Goal: Task Accomplishment & Management: Use online tool/utility

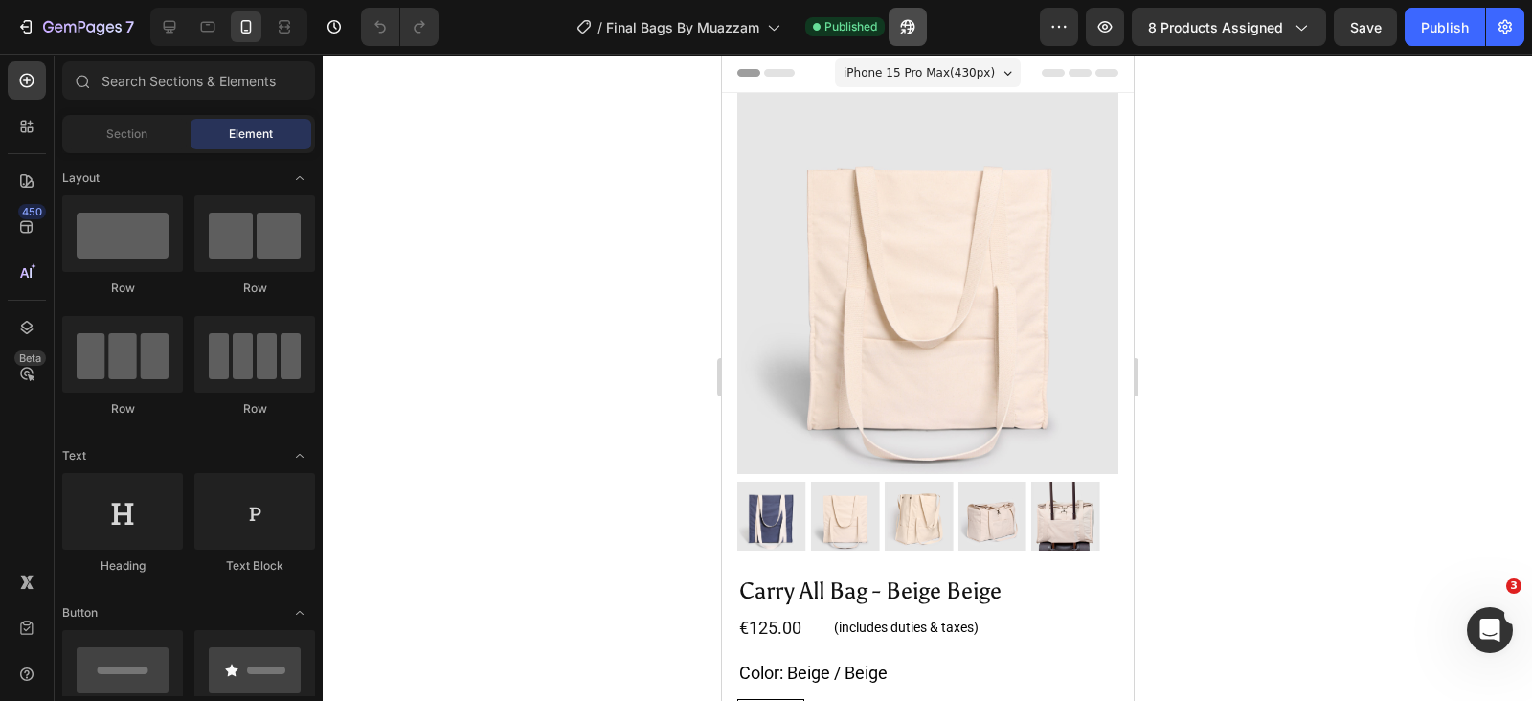
click at [905, 18] on icon "button" at bounding box center [907, 26] width 19 height 19
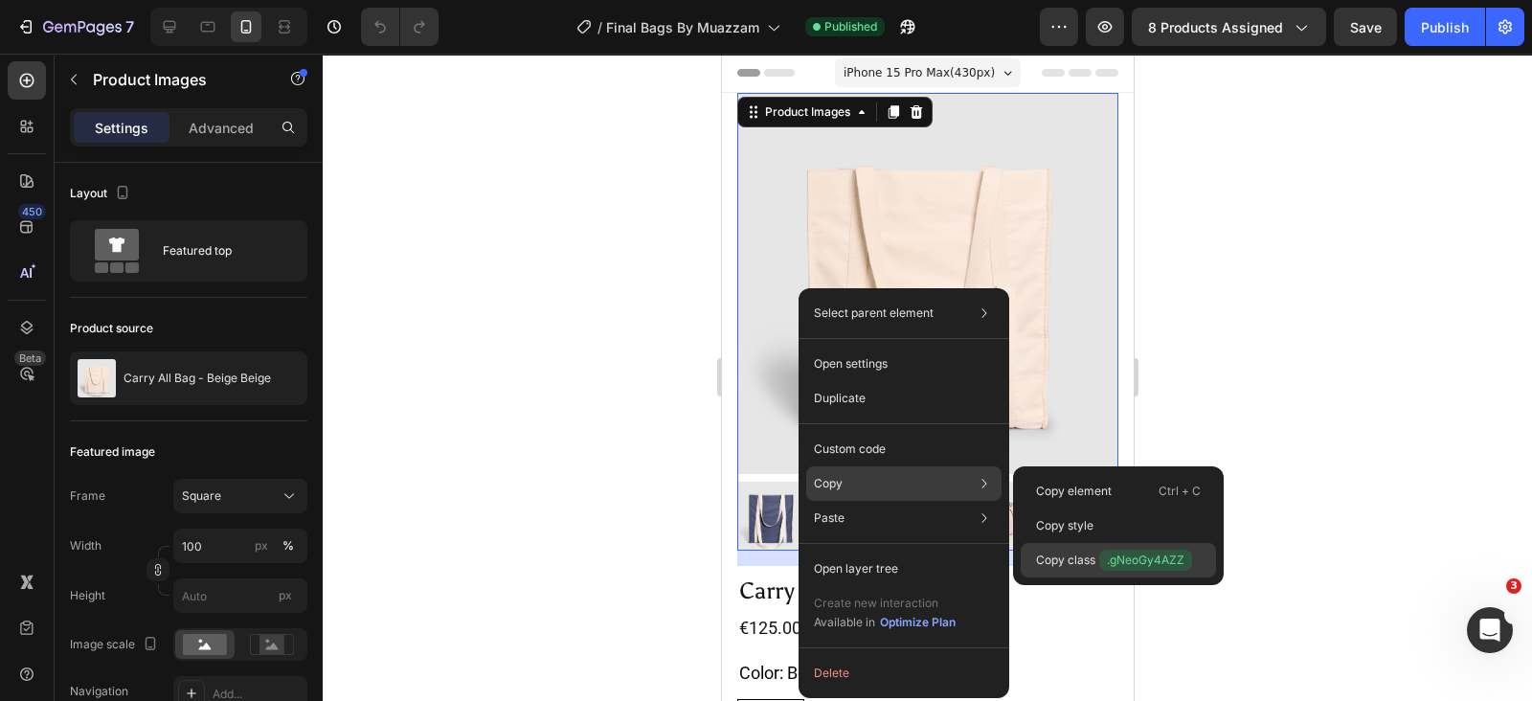
click at [1071, 562] on p "Copy class .gNeoGy4AZZ" at bounding box center [1114, 560] width 156 height 21
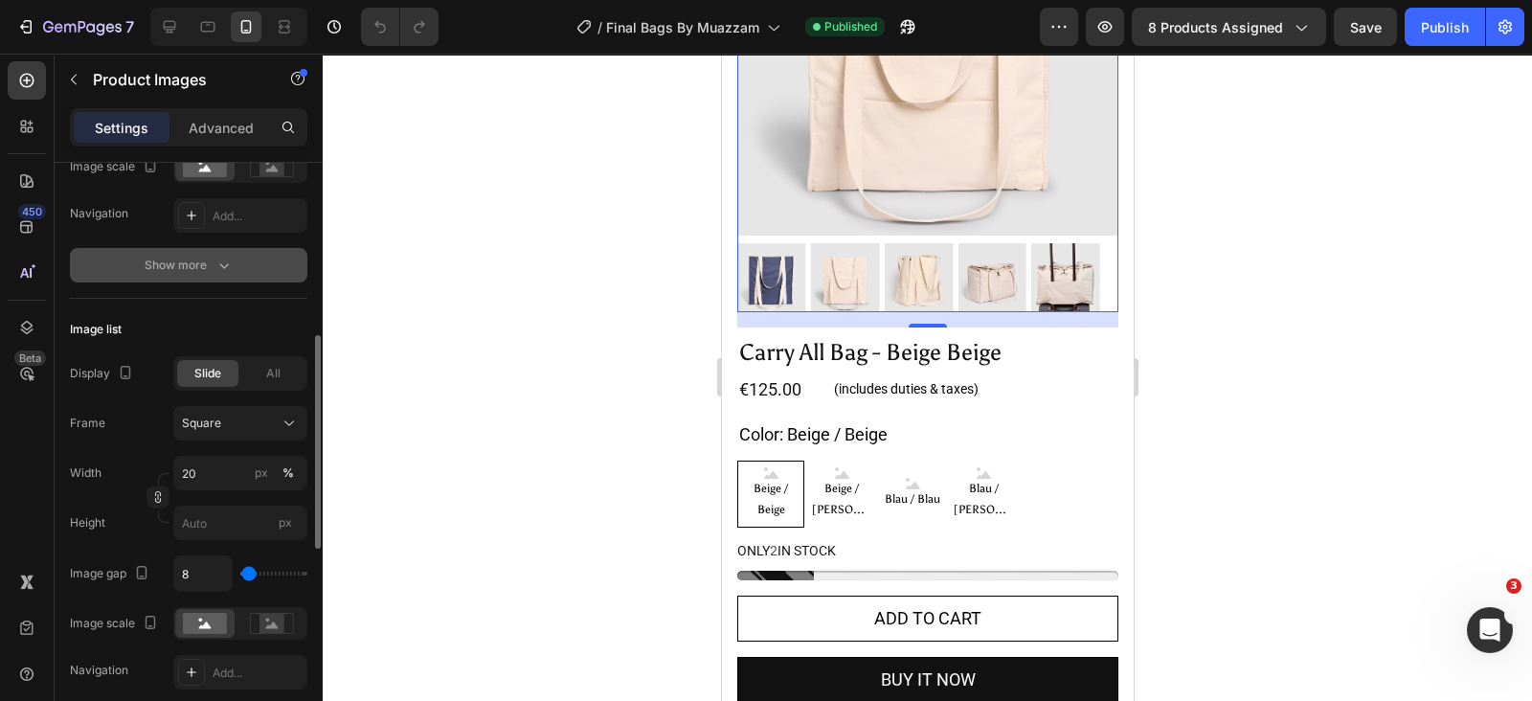
scroll to position [718, 0]
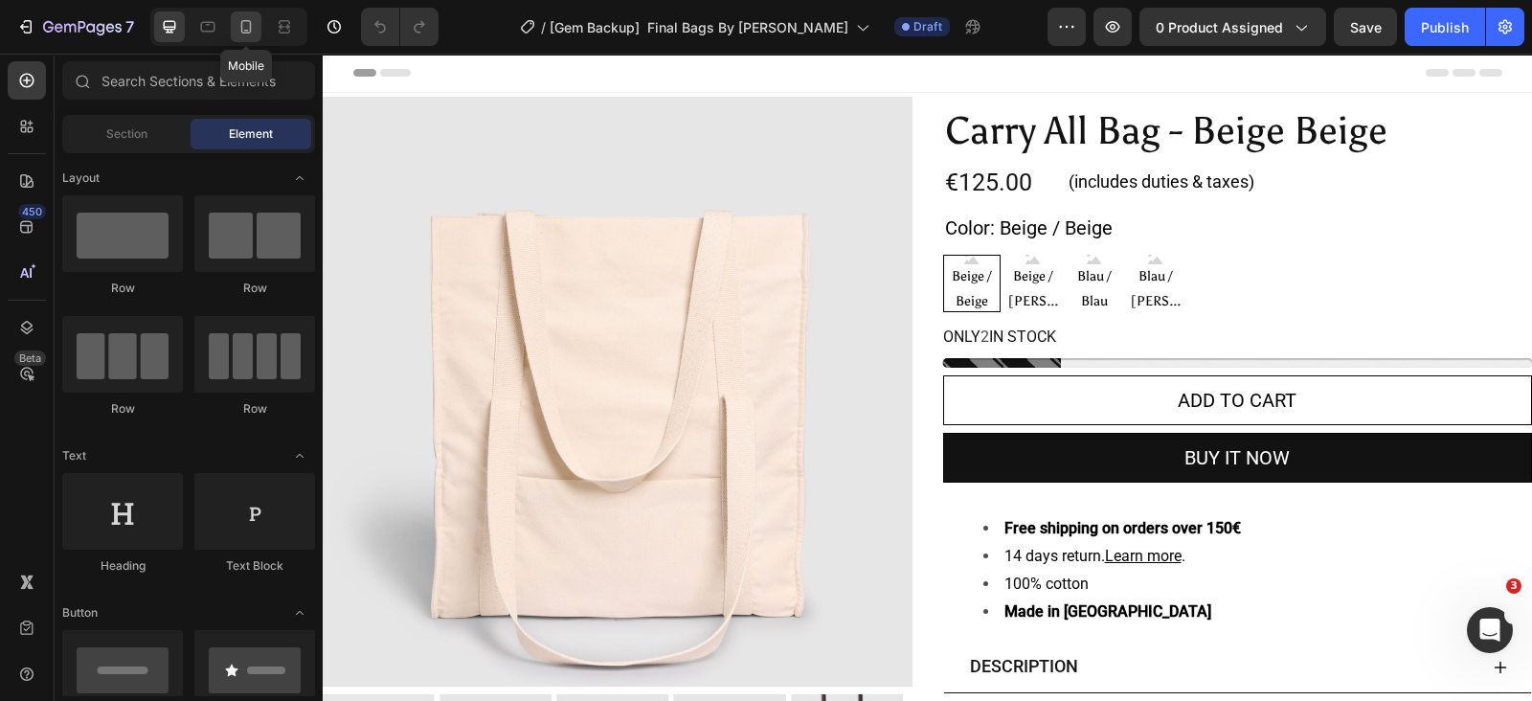
click at [247, 26] on icon at bounding box center [246, 26] width 19 height 19
click at [176, 34] on icon at bounding box center [169, 26] width 19 height 19
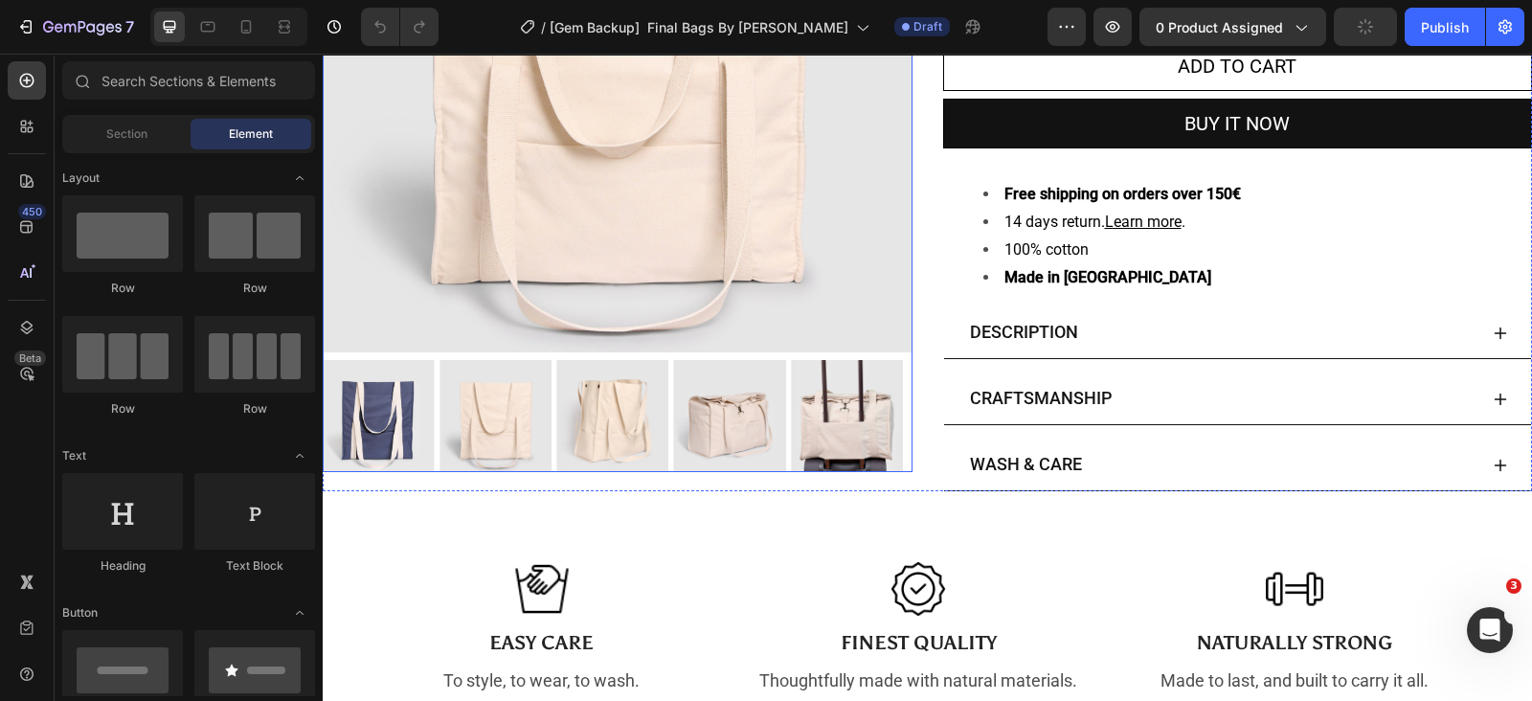
scroll to position [478, 0]
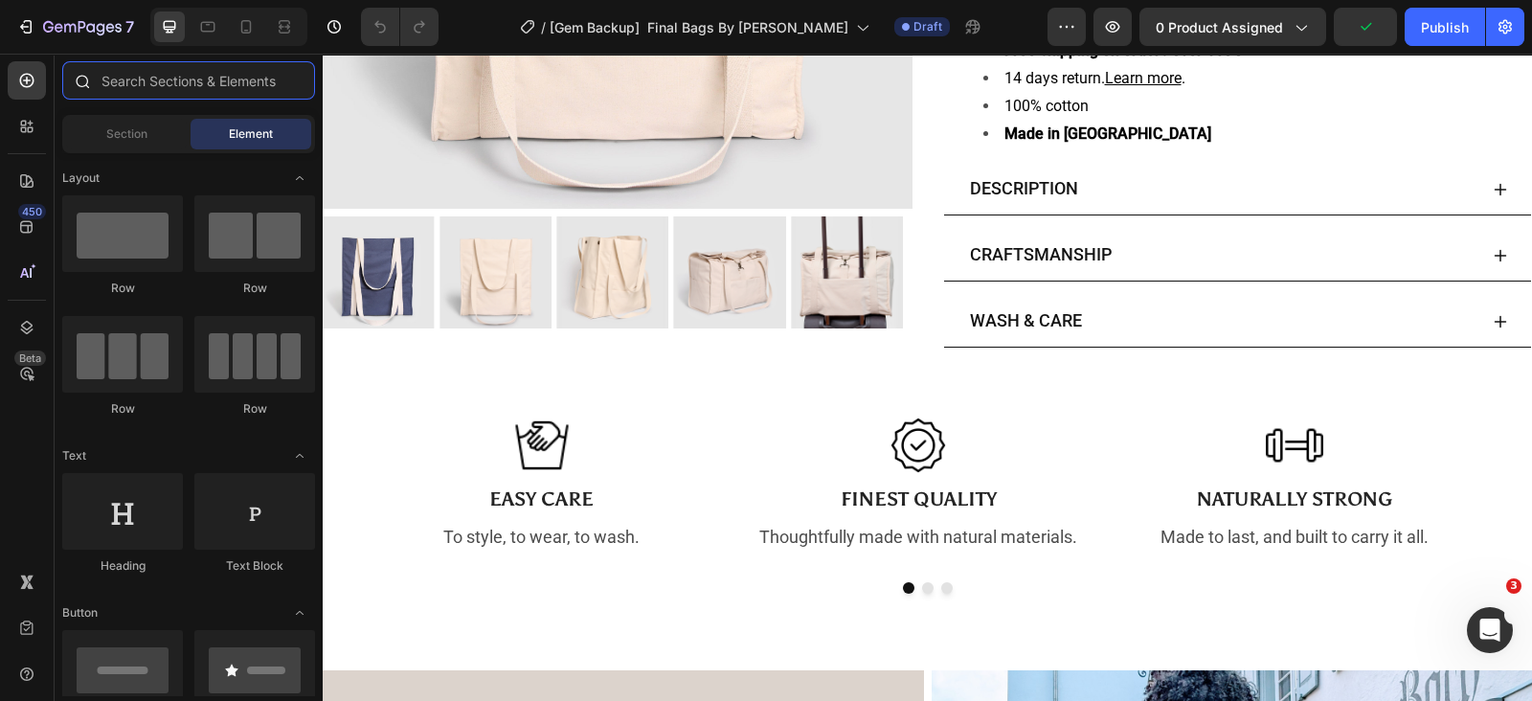
click at [139, 76] on input "text" at bounding box center [188, 80] width 253 height 38
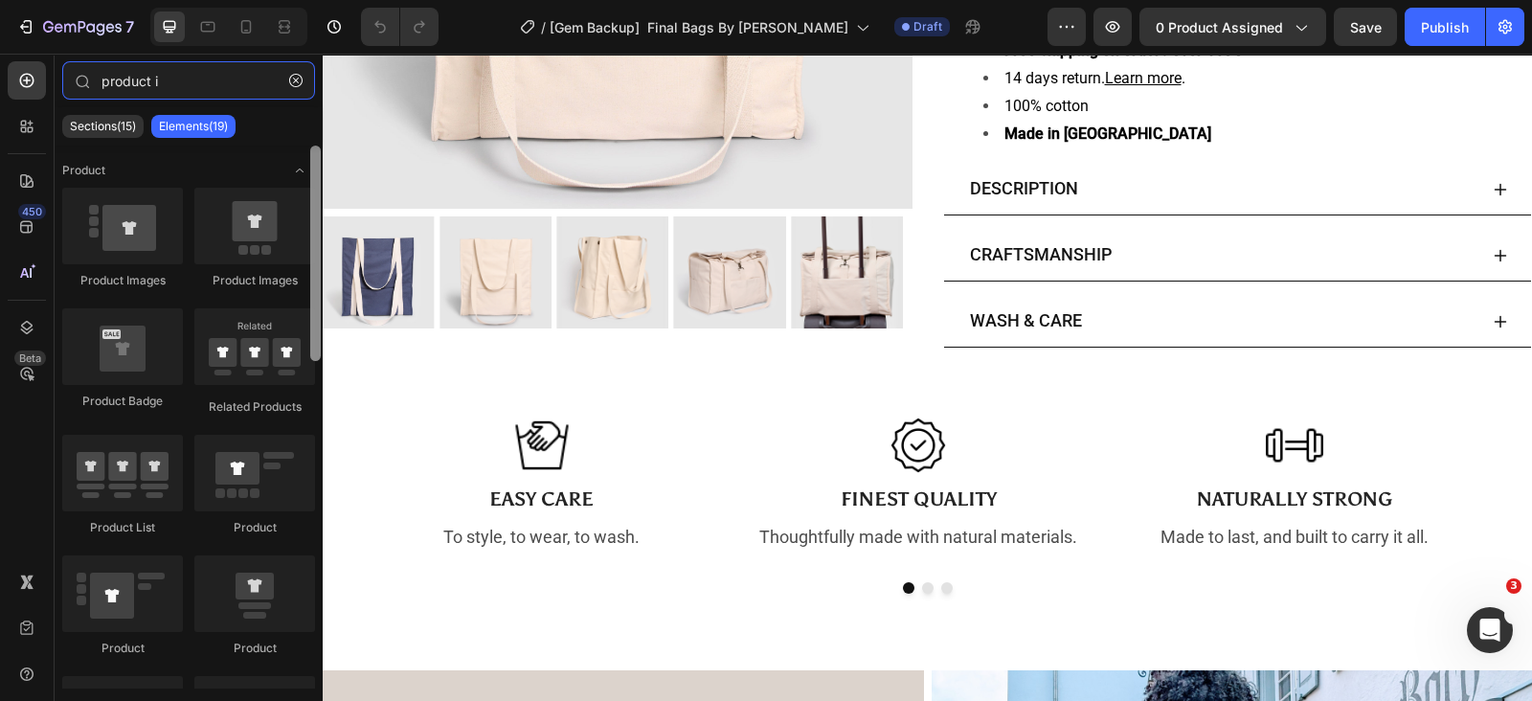
type input "product i"
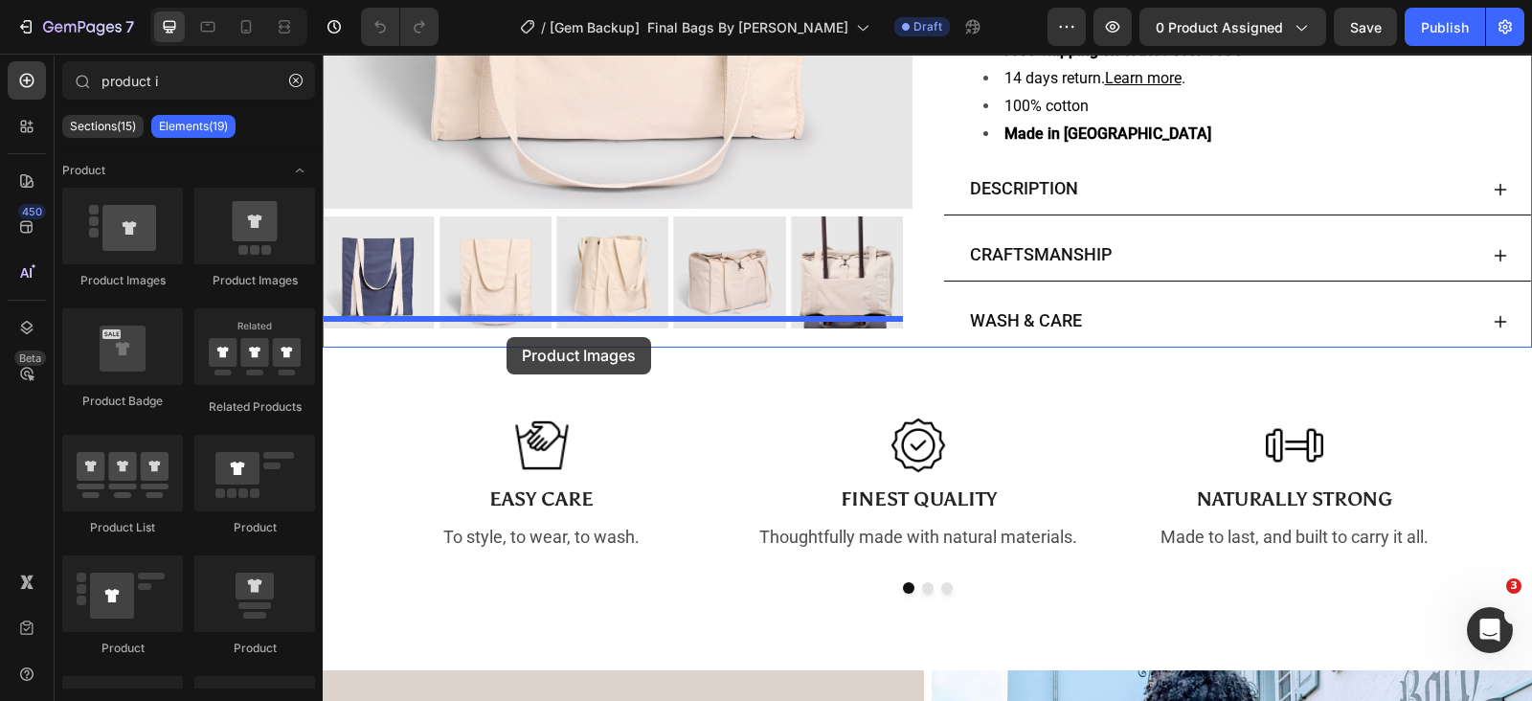
drag, startPoint x: 641, startPoint y: 323, endPoint x: 507, endPoint y: 337, distance: 134.9
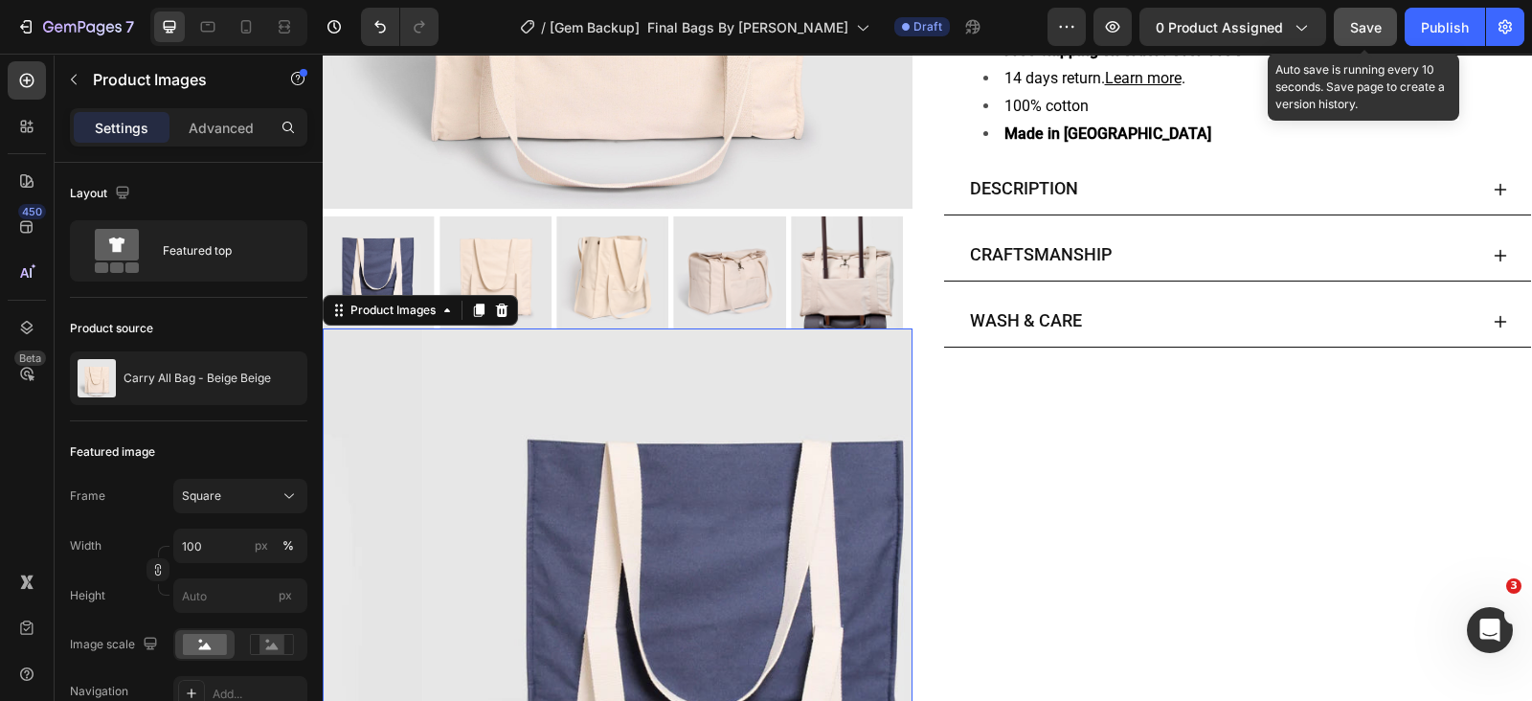
click at [1374, 38] on button "Save" at bounding box center [1365, 27] width 63 height 38
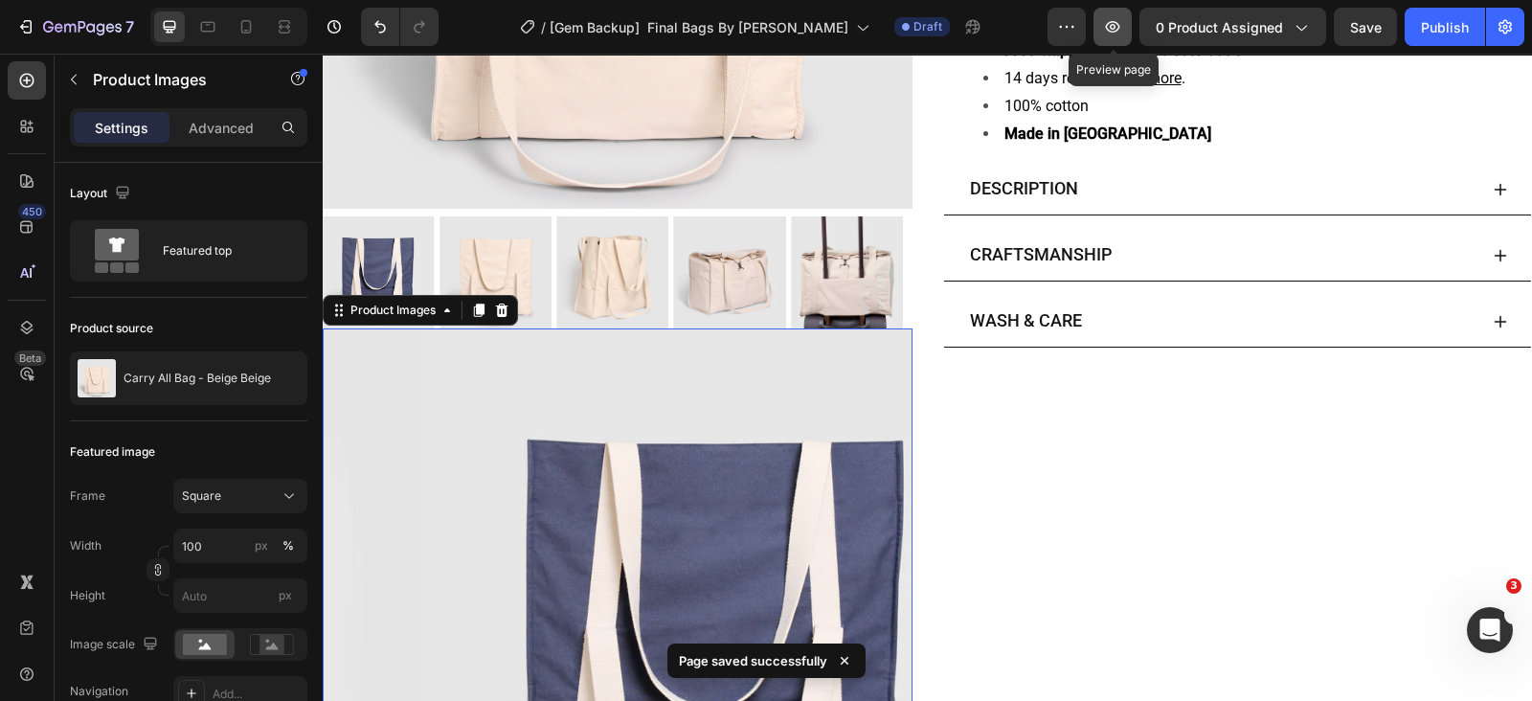
click at [1107, 29] on icon "button" at bounding box center [1112, 26] width 19 height 19
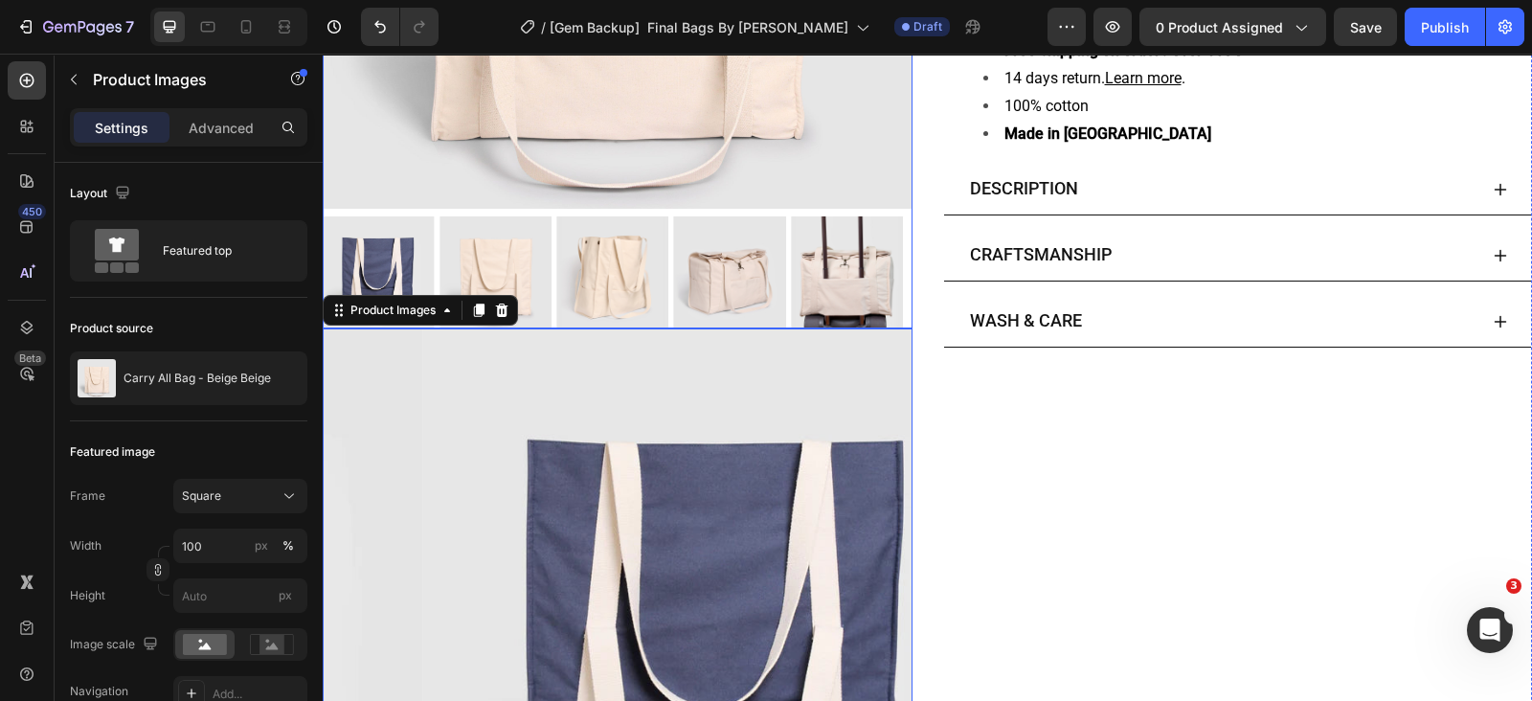
scroll to position [0, 0]
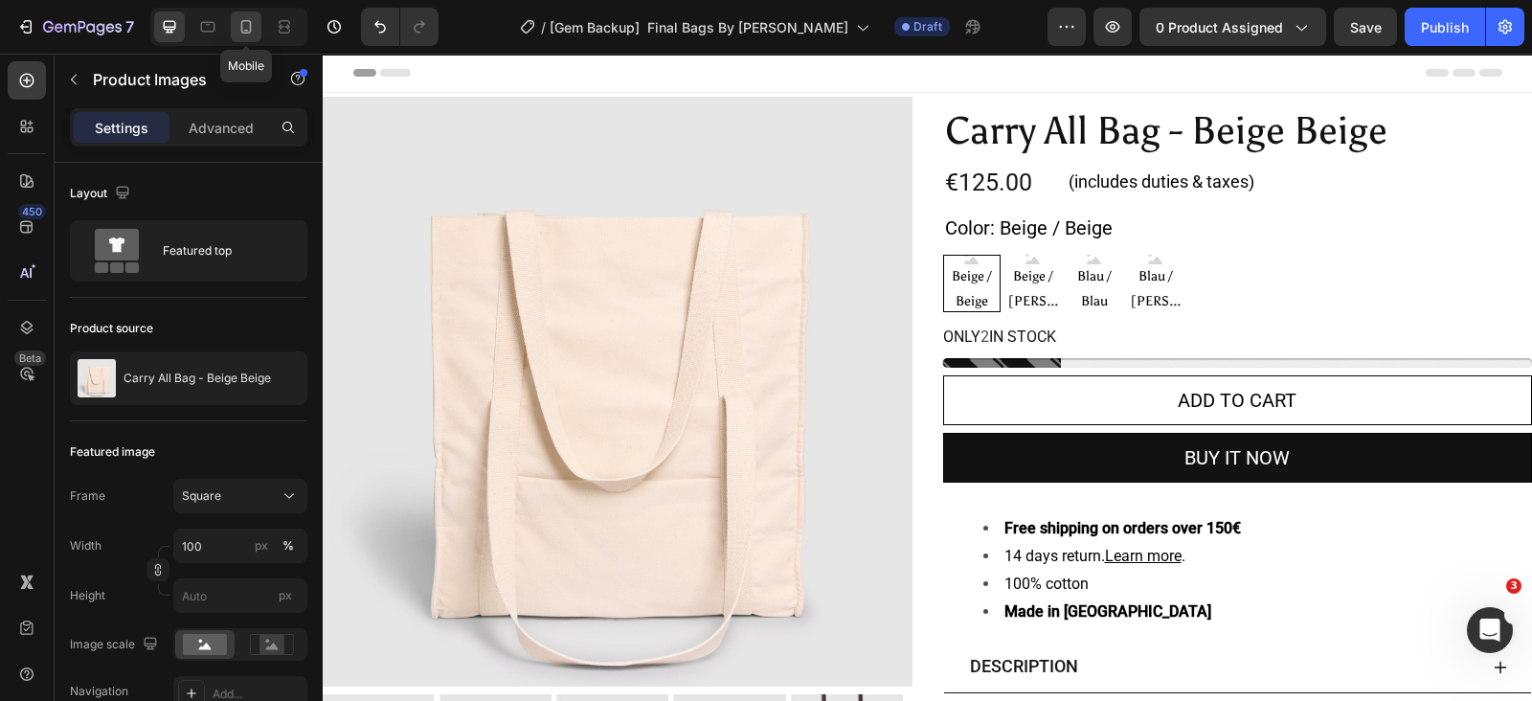
click at [259, 37] on div at bounding box center [246, 26] width 31 height 31
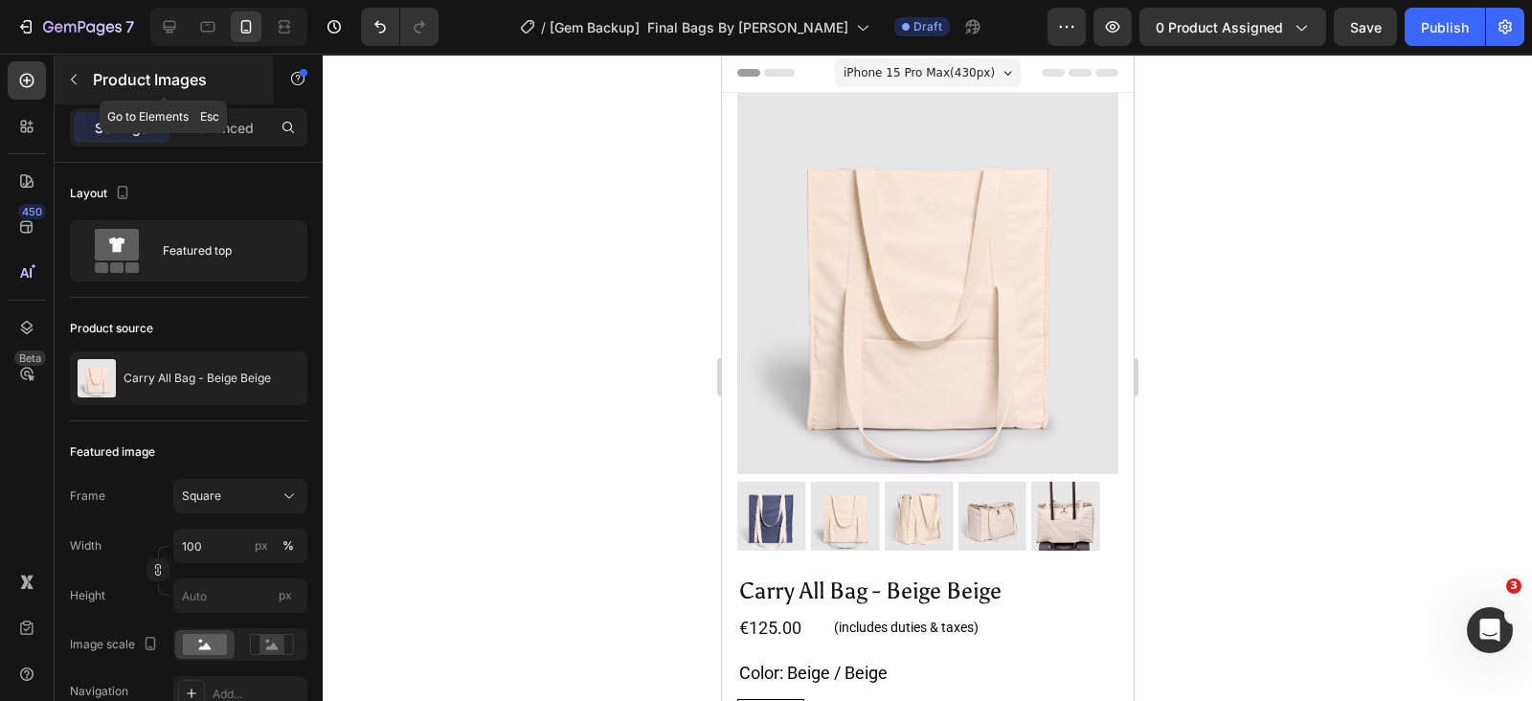
click at [74, 79] on icon "button" at bounding box center [73, 79] width 15 height 15
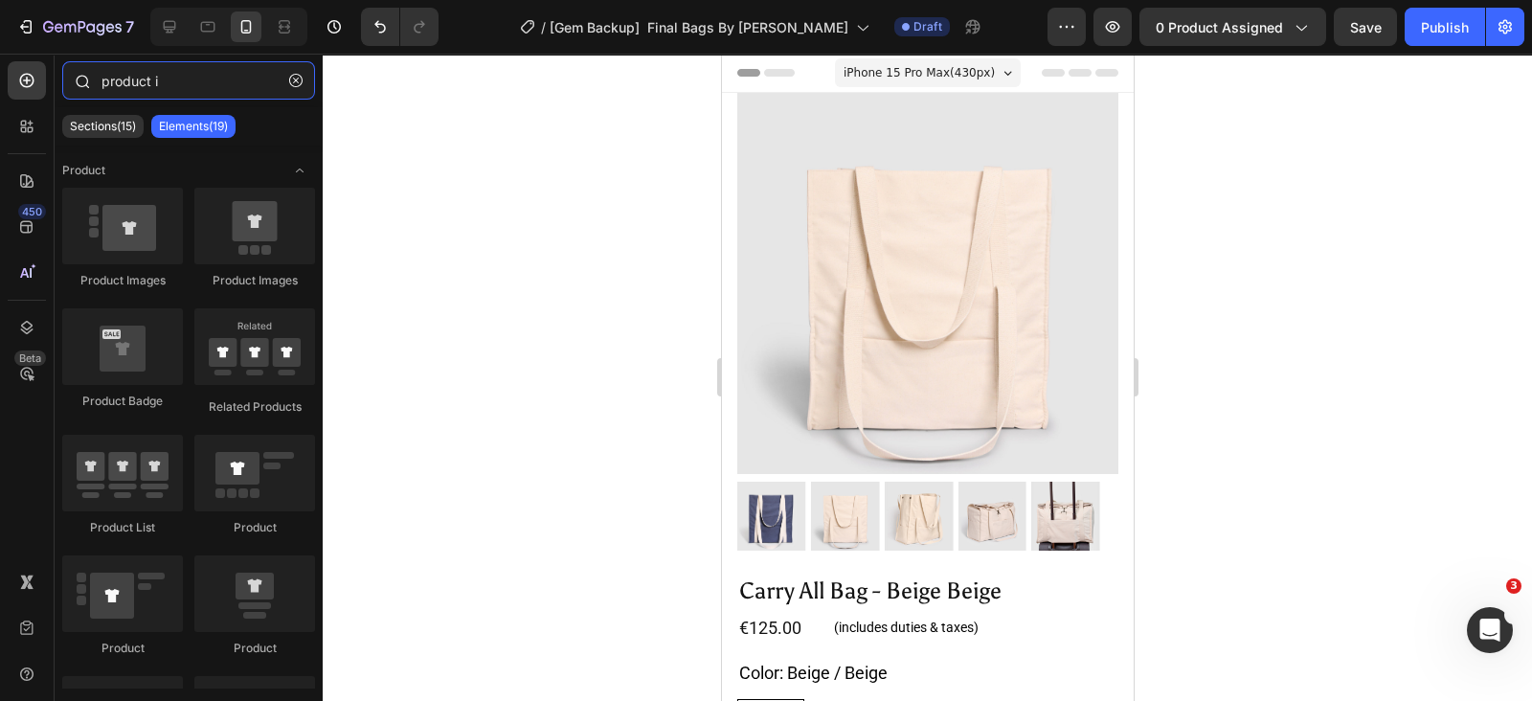
click at [138, 78] on input "product i" at bounding box center [188, 80] width 253 height 38
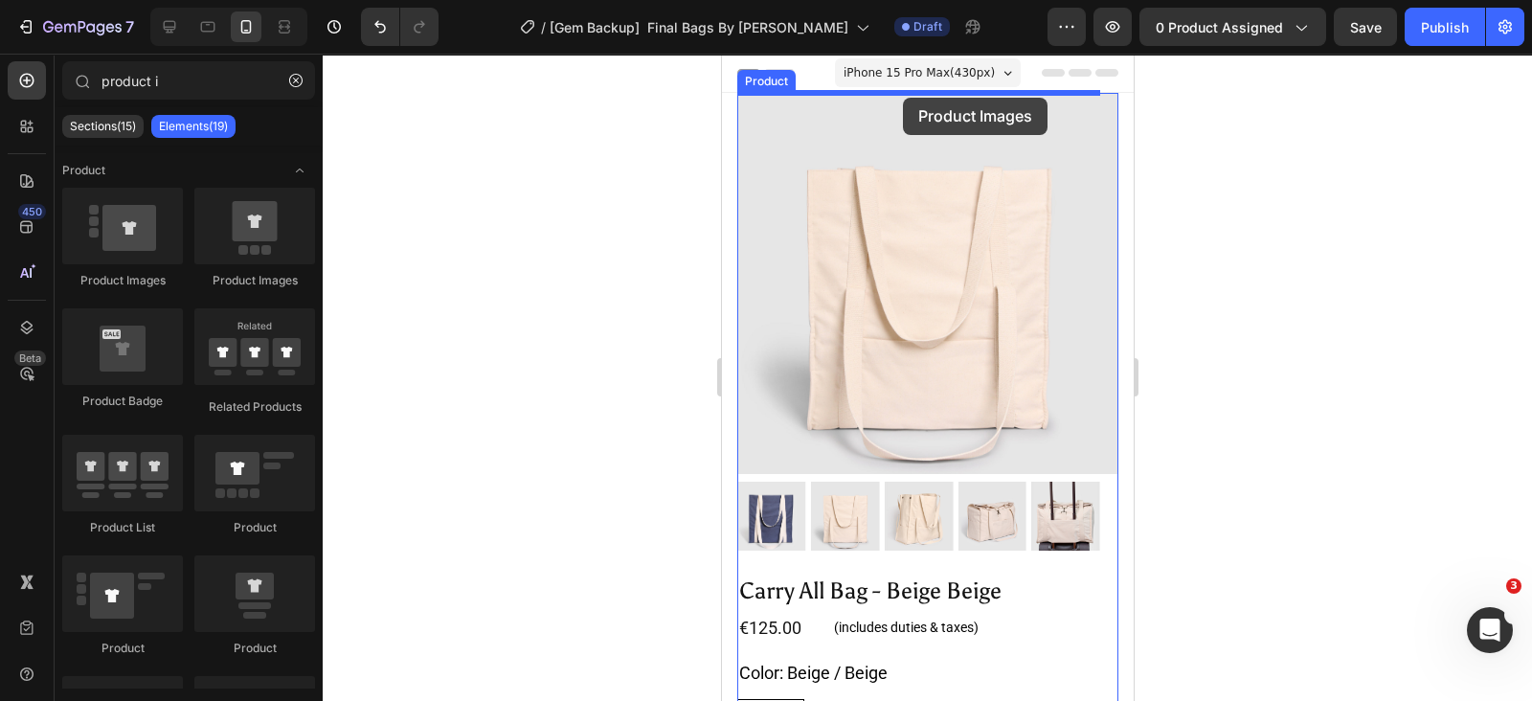
drag, startPoint x: 994, startPoint y: 305, endPoint x: 903, endPoint y: 98, distance: 226.0
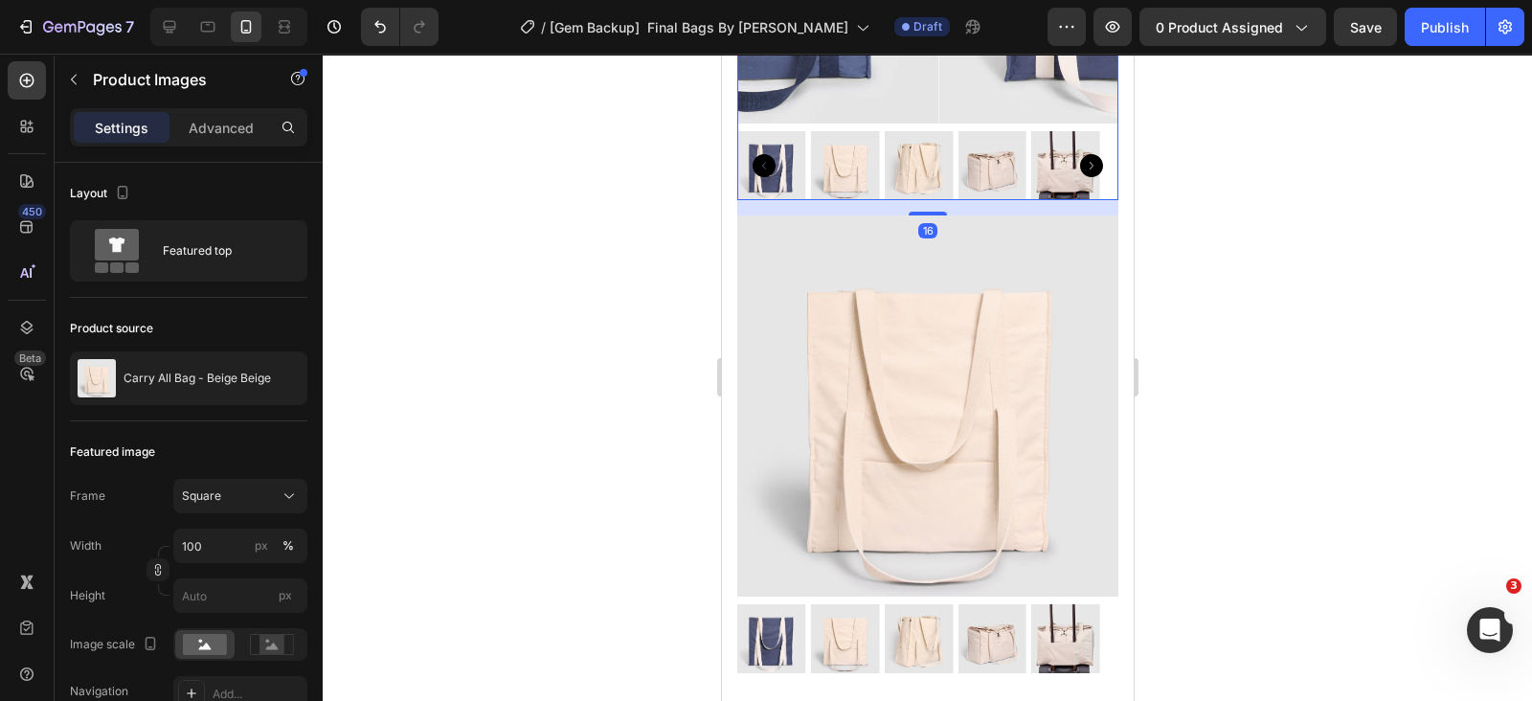
scroll to position [478, 0]
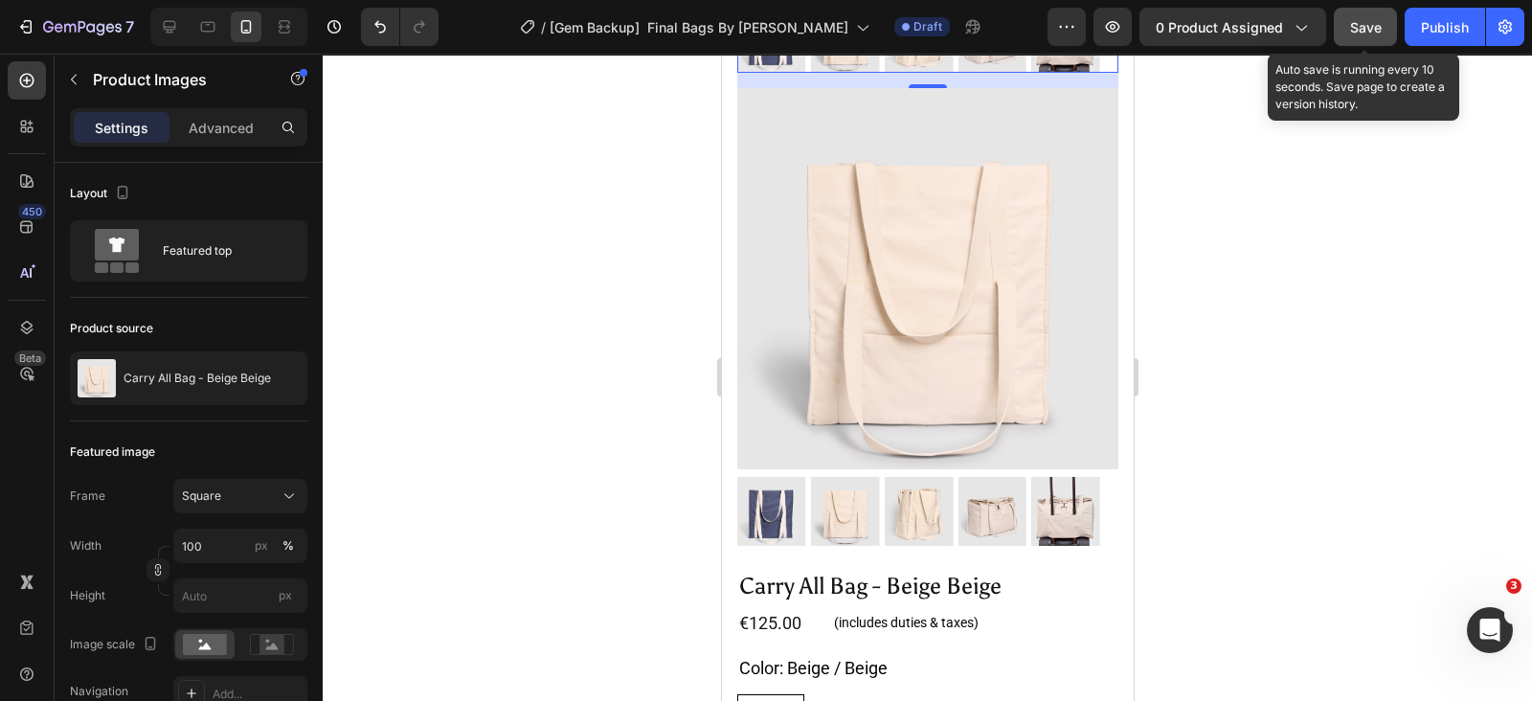
click at [1365, 24] on span "Save" at bounding box center [1366, 27] width 32 height 16
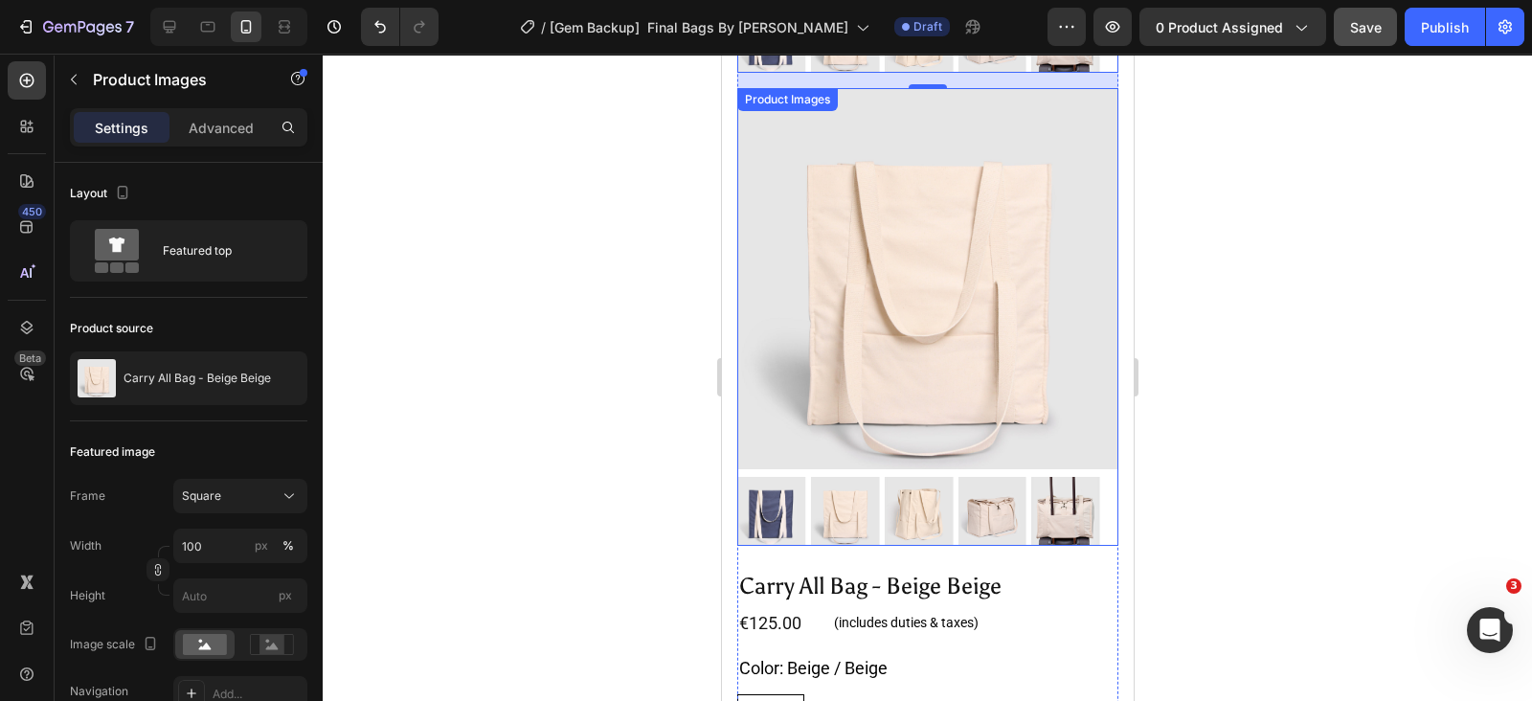
scroll to position [238, 0]
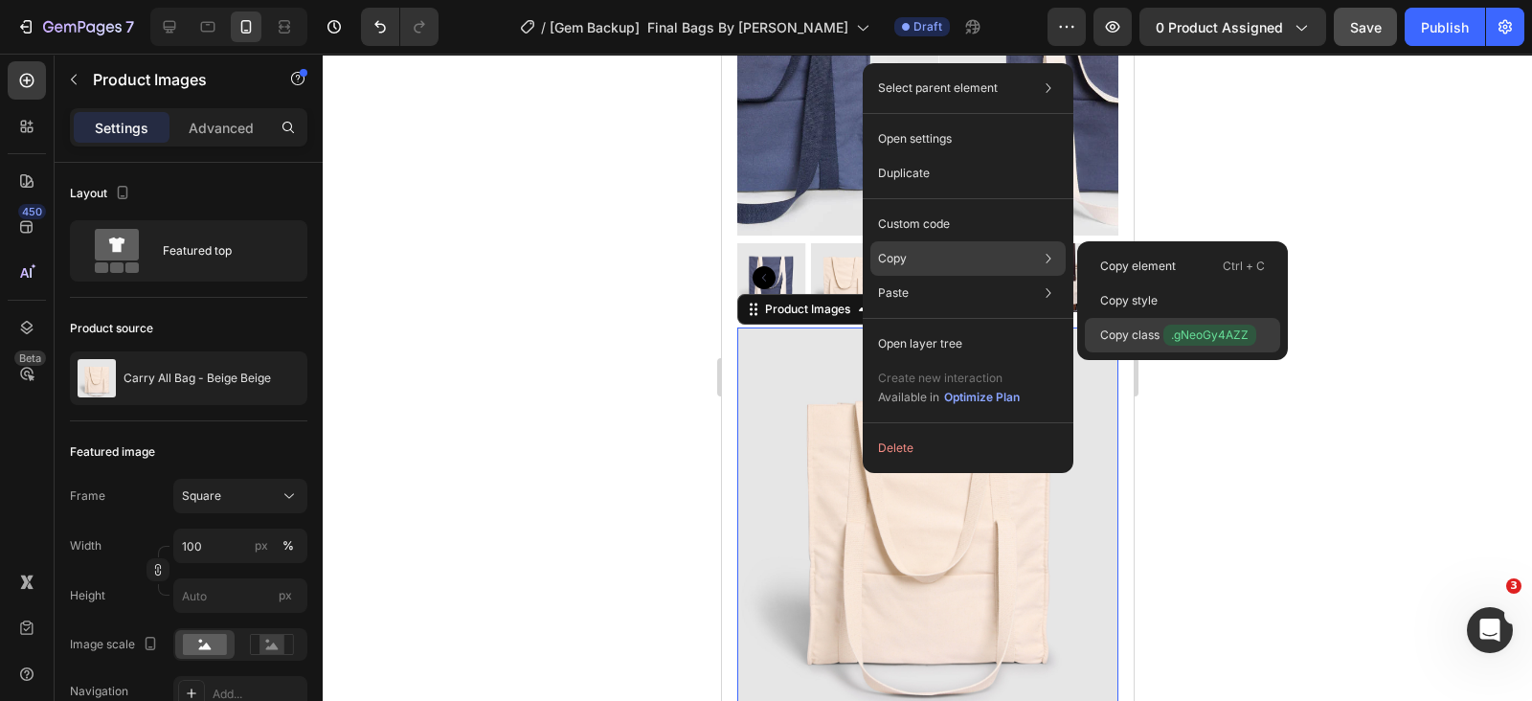
drag, startPoint x: 1113, startPoint y: 331, endPoint x: 392, endPoint y: 279, distance: 723.1
click at [1114, 332] on p "Copy class .gNeoGy4AZZ" at bounding box center [1178, 335] width 156 height 21
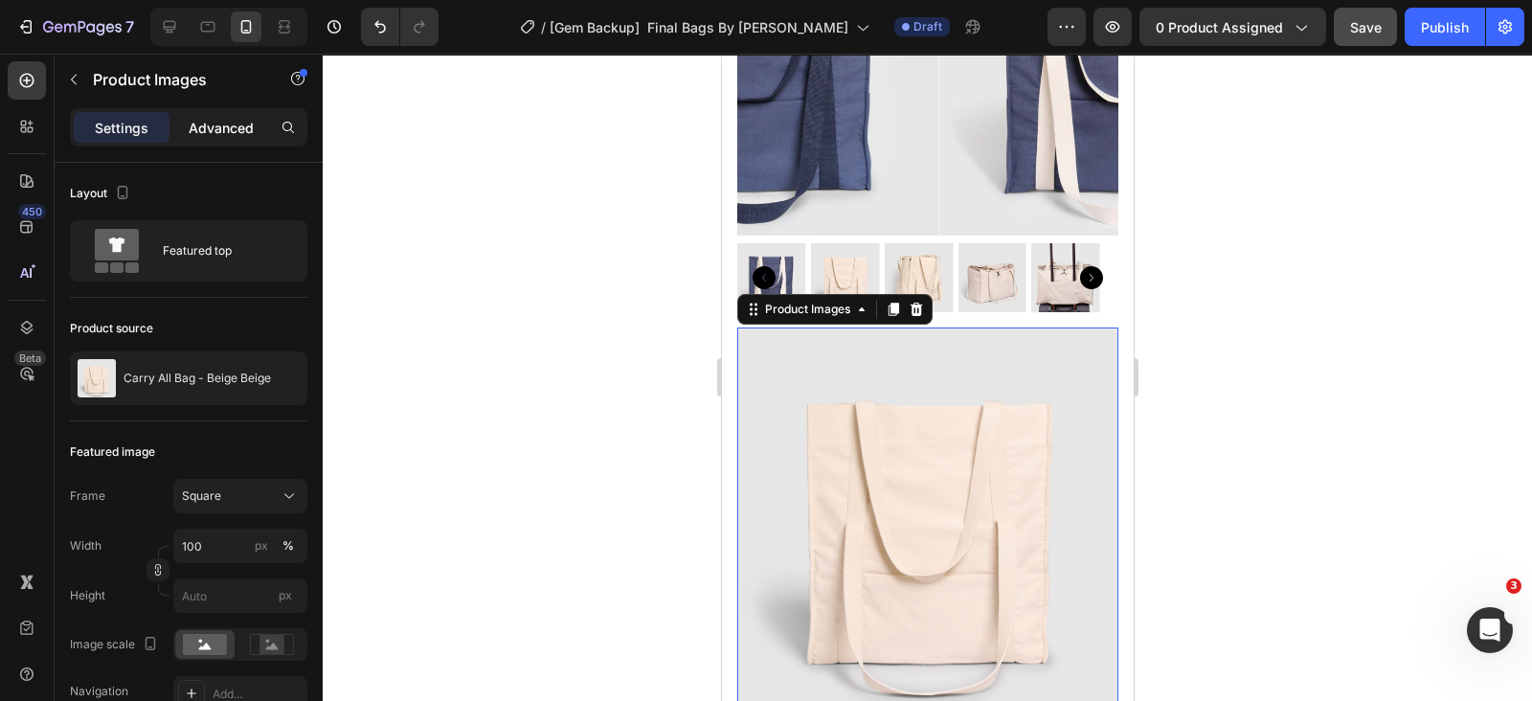
drag, startPoint x: 240, startPoint y: 118, endPoint x: 169, endPoint y: 193, distance: 104.3
click at [238, 118] on p "Advanced" at bounding box center [221, 128] width 65 height 20
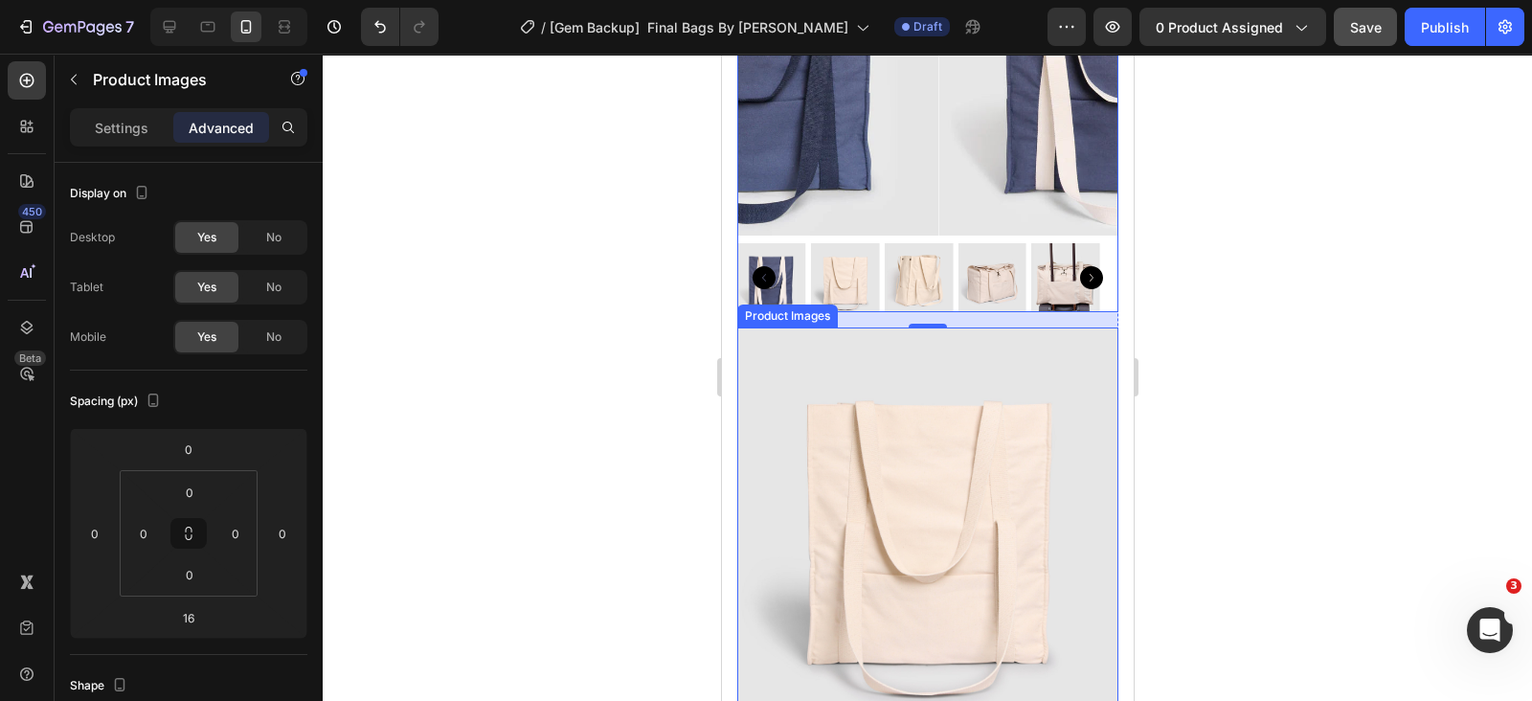
click at [886, 351] on img at bounding box center [927, 518] width 381 height 381
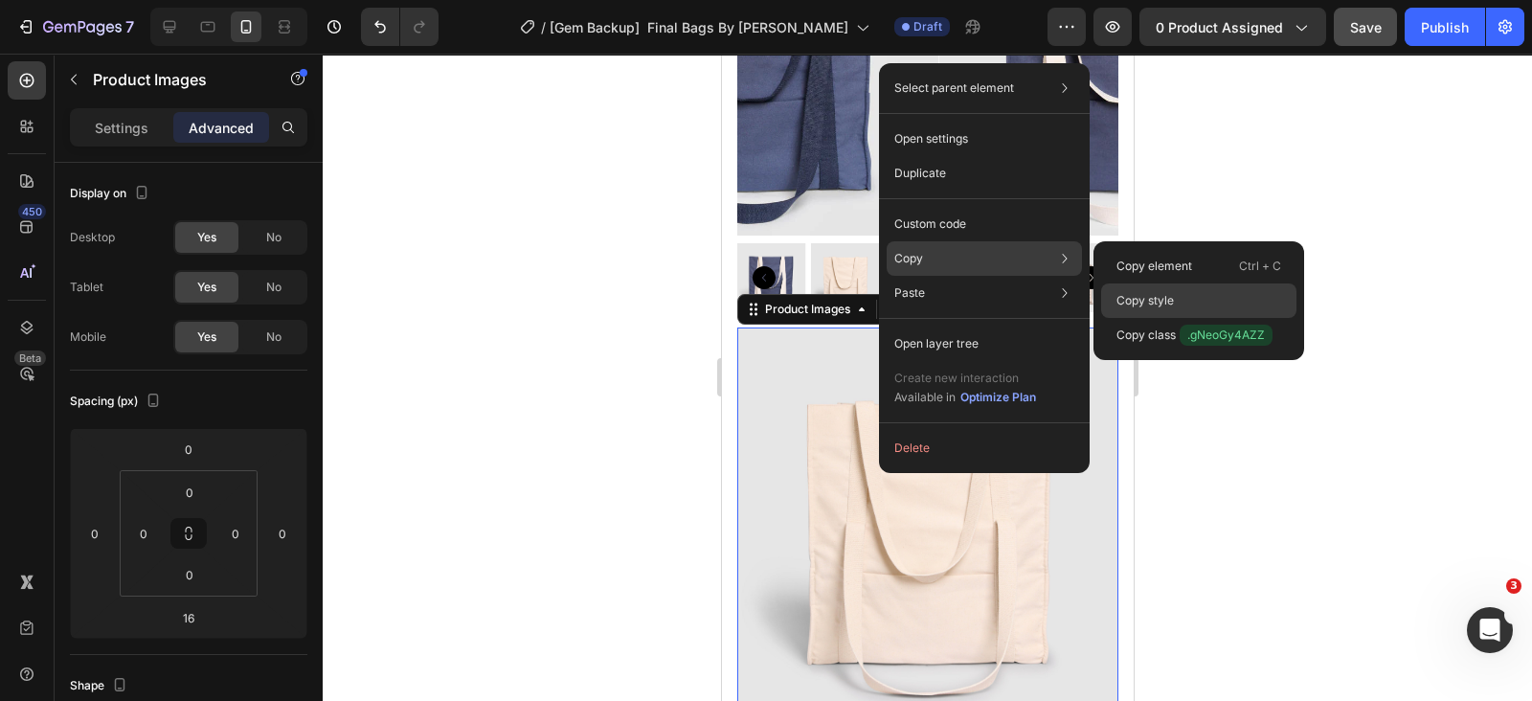
click at [1145, 298] on p "Copy style" at bounding box center [1145, 300] width 57 height 17
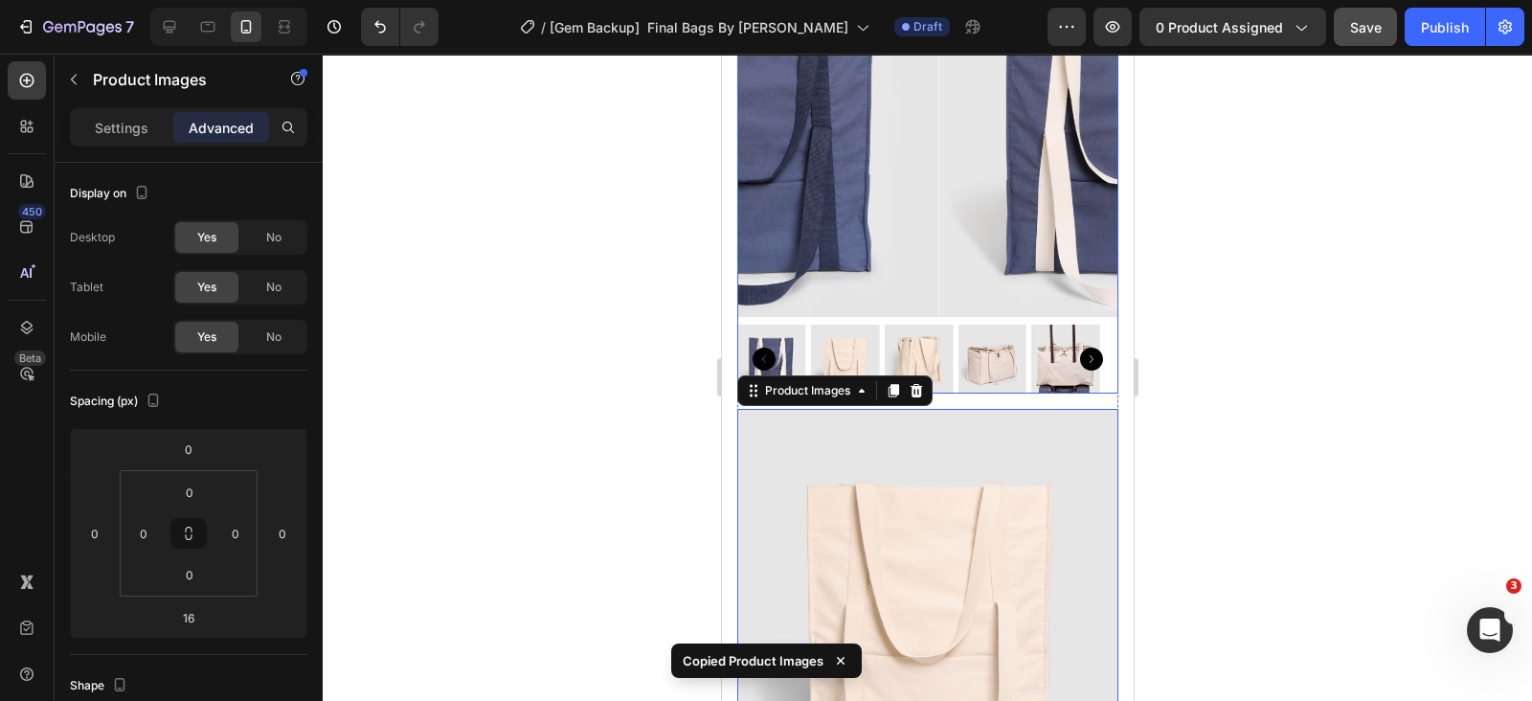
scroll to position [119, 0]
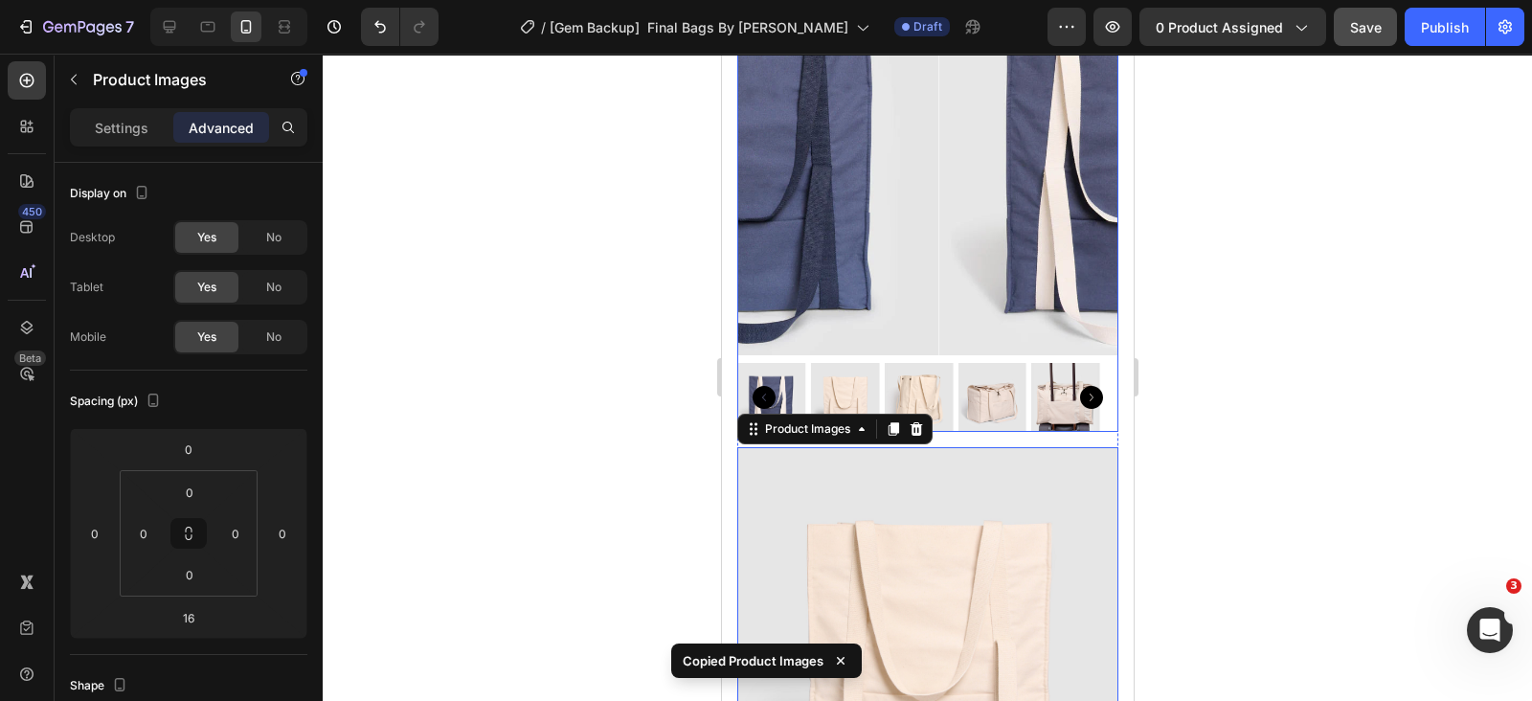
click at [939, 266] on img at bounding box center [1129, 164] width 381 height 381
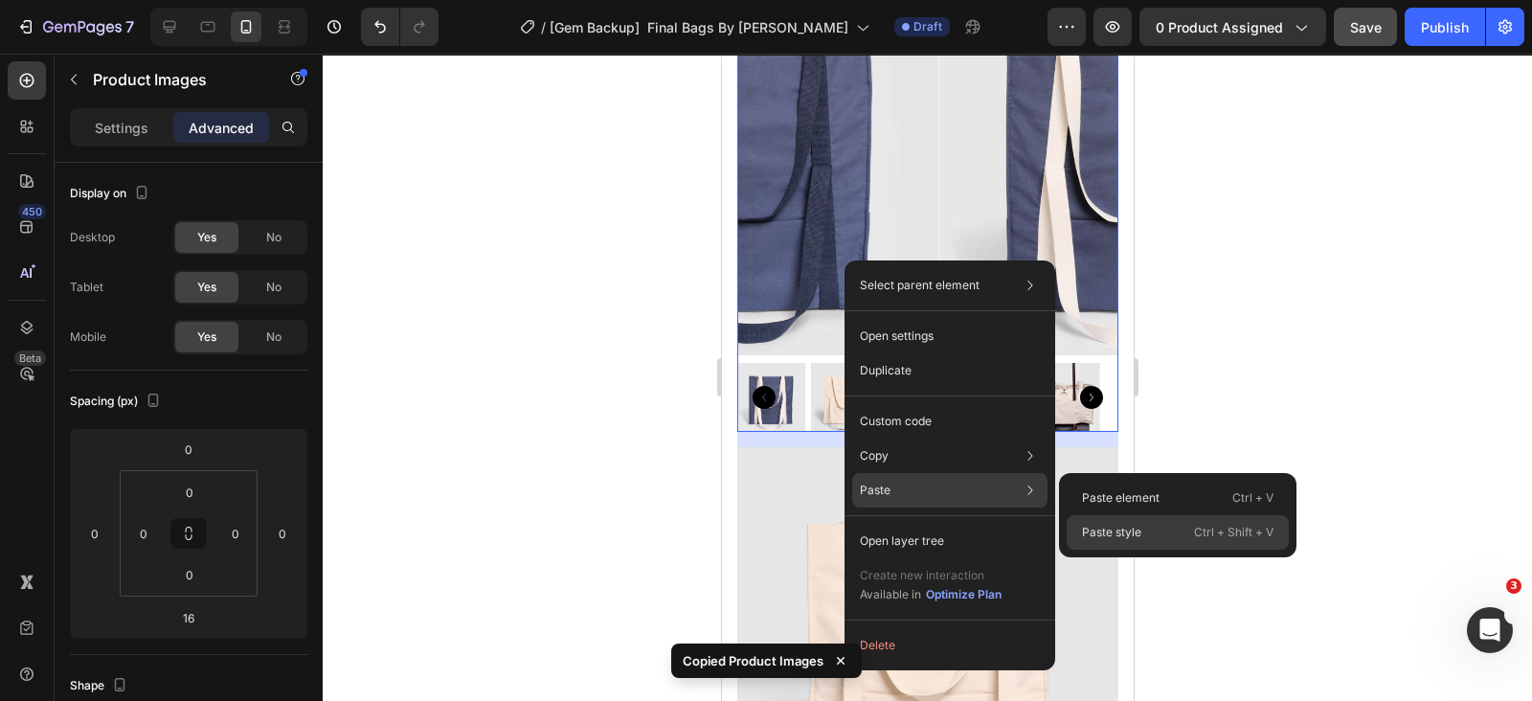
click at [1116, 533] on p "Paste style" at bounding box center [1111, 532] width 59 height 17
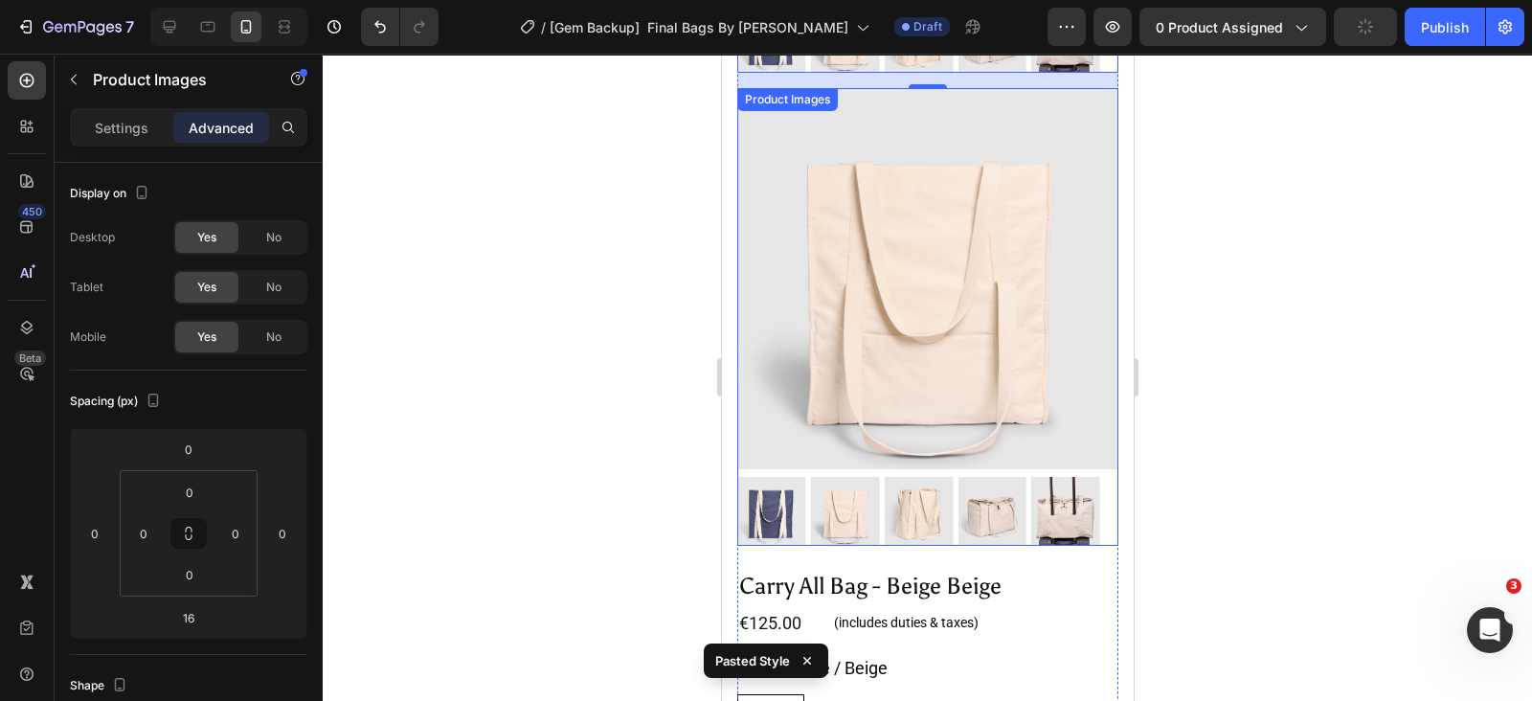
scroll to position [0, 0]
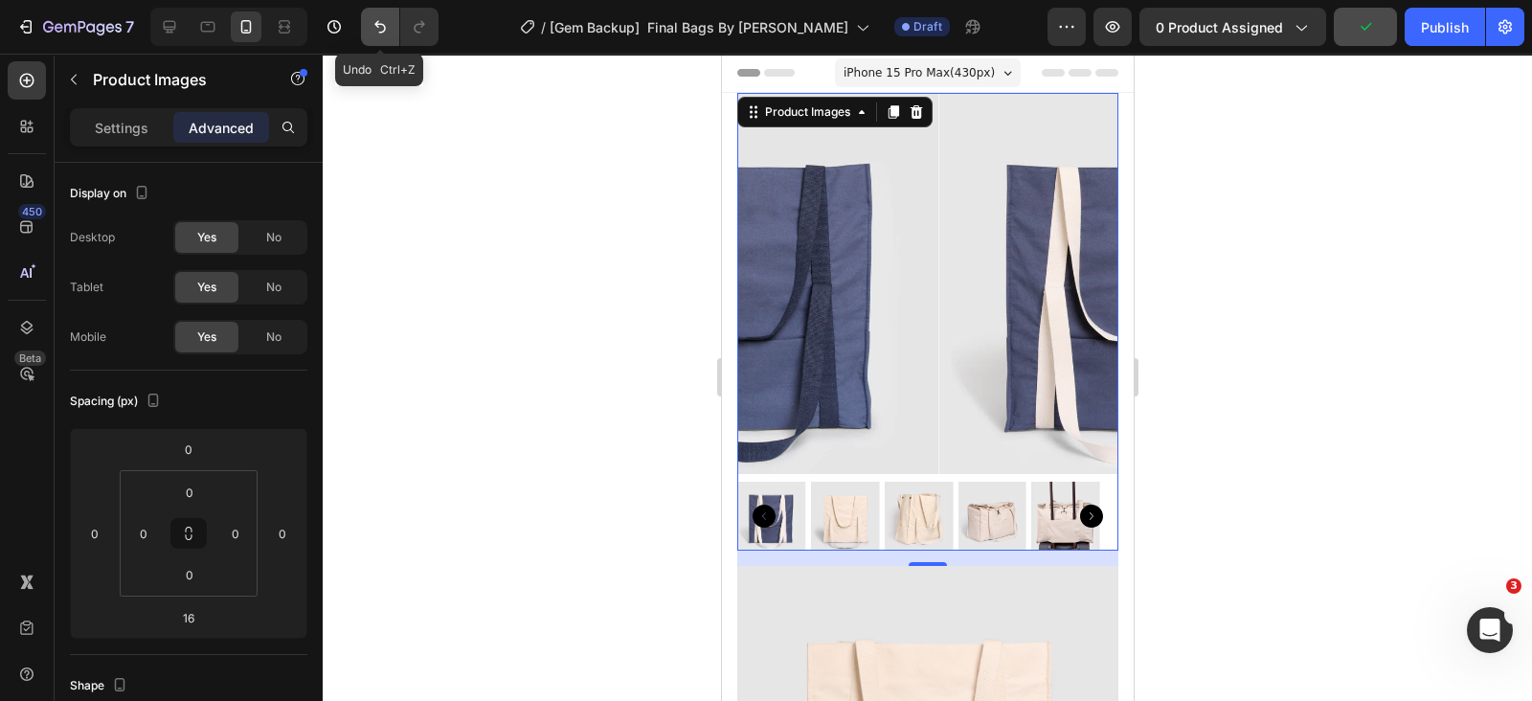
click at [378, 40] on button "Undo/Redo" at bounding box center [380, 27] width 38 height 38
click at [393, 38] on button "Undo/Redo" at bounding box center [380, 27] width 38 height 38
click at [939, 194] on img at bounding box center [1129, 283] width 381 height 381
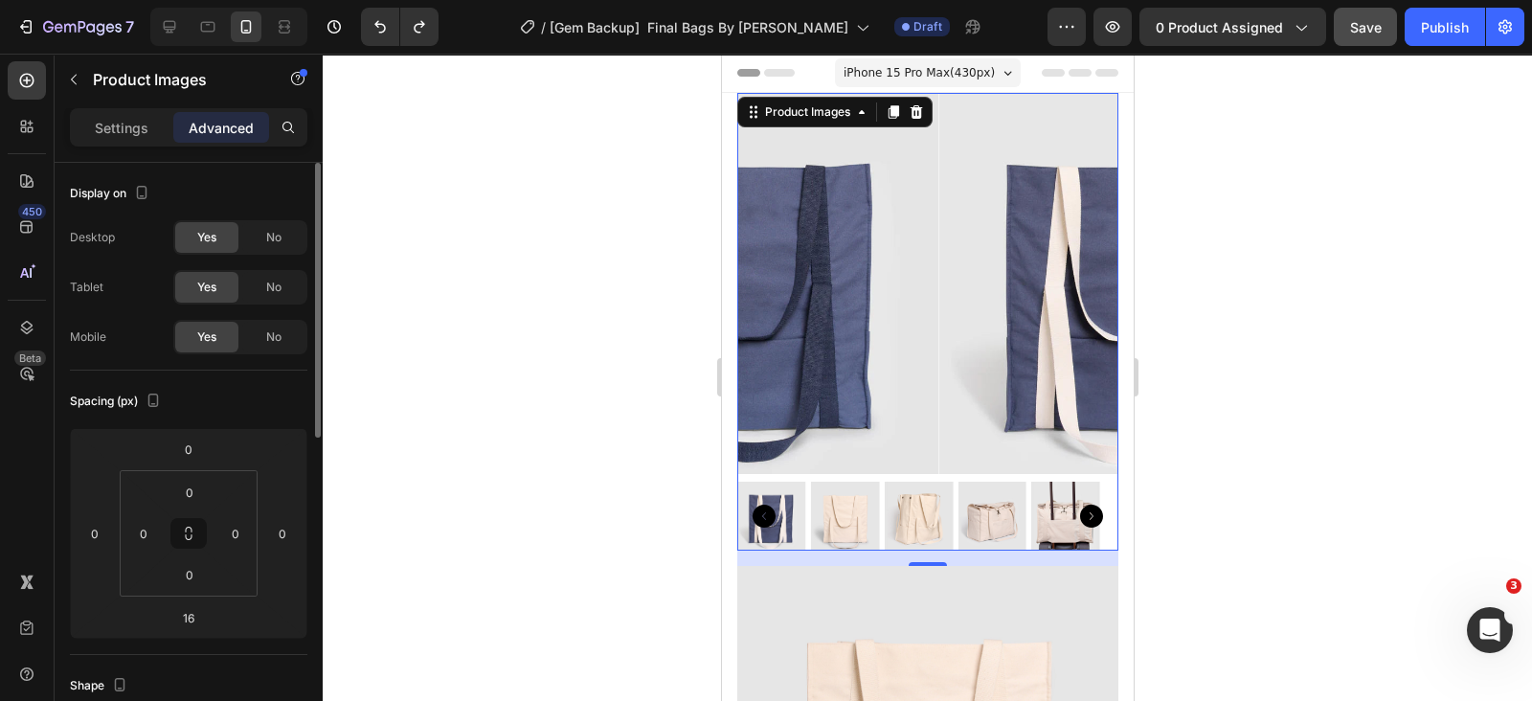
drag, startPoint x: 134, startPoint y: 125, endPoint x: 166, endPoint y: 207, distance: 87.3
click at [135, 125] on p "Settings" at bounding box center [122, 128] width 54 height 20
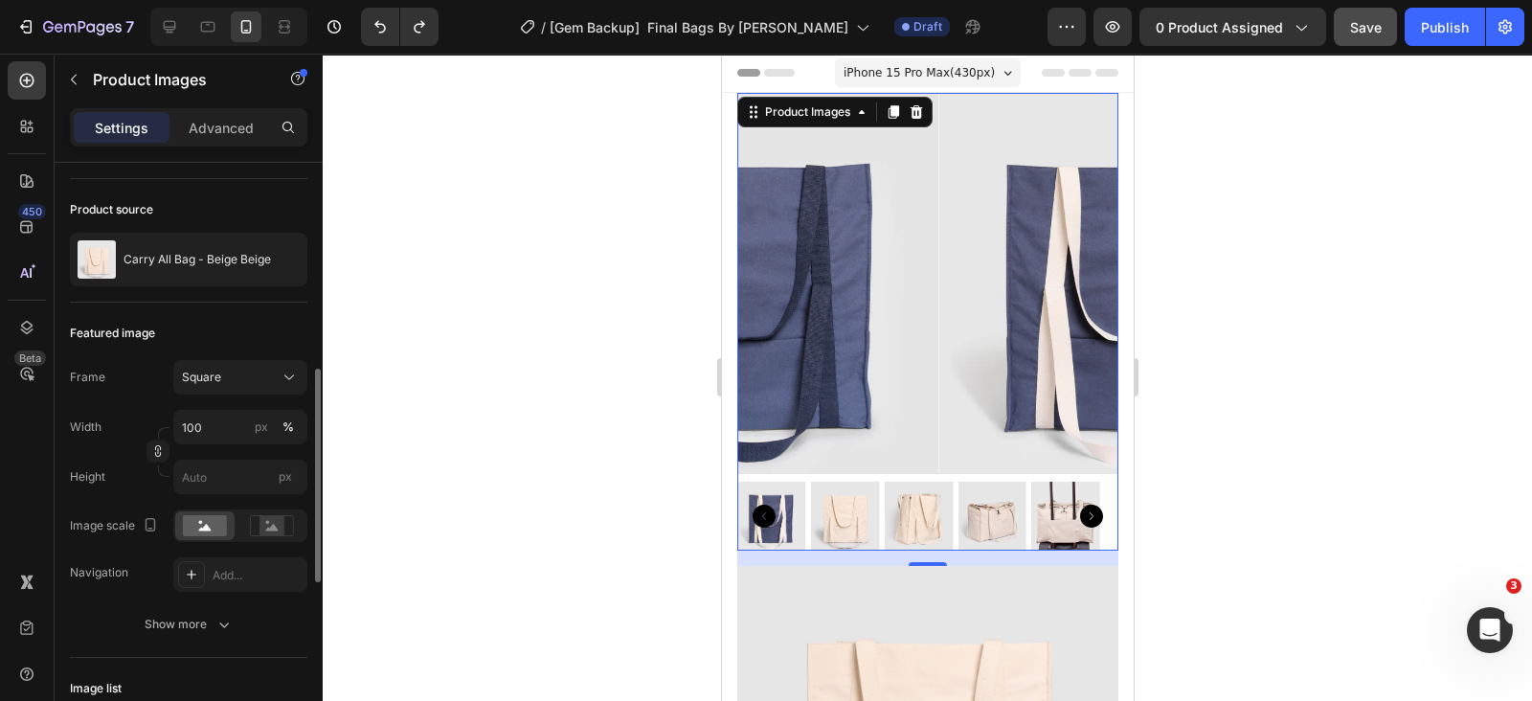
scroll to position [238, 0]
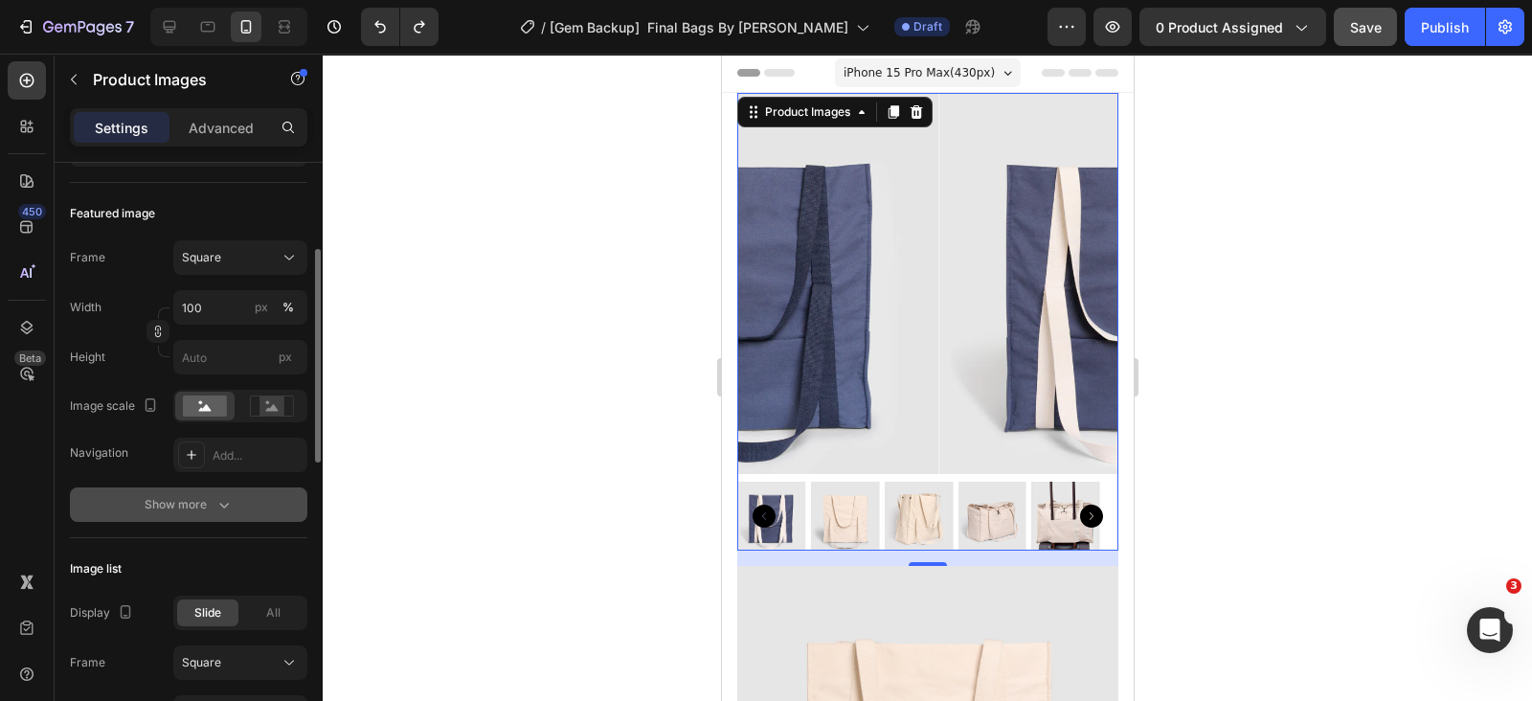
click at [173, 495] on div "Show more" at bounding box center [189, 504] width 89 height 19
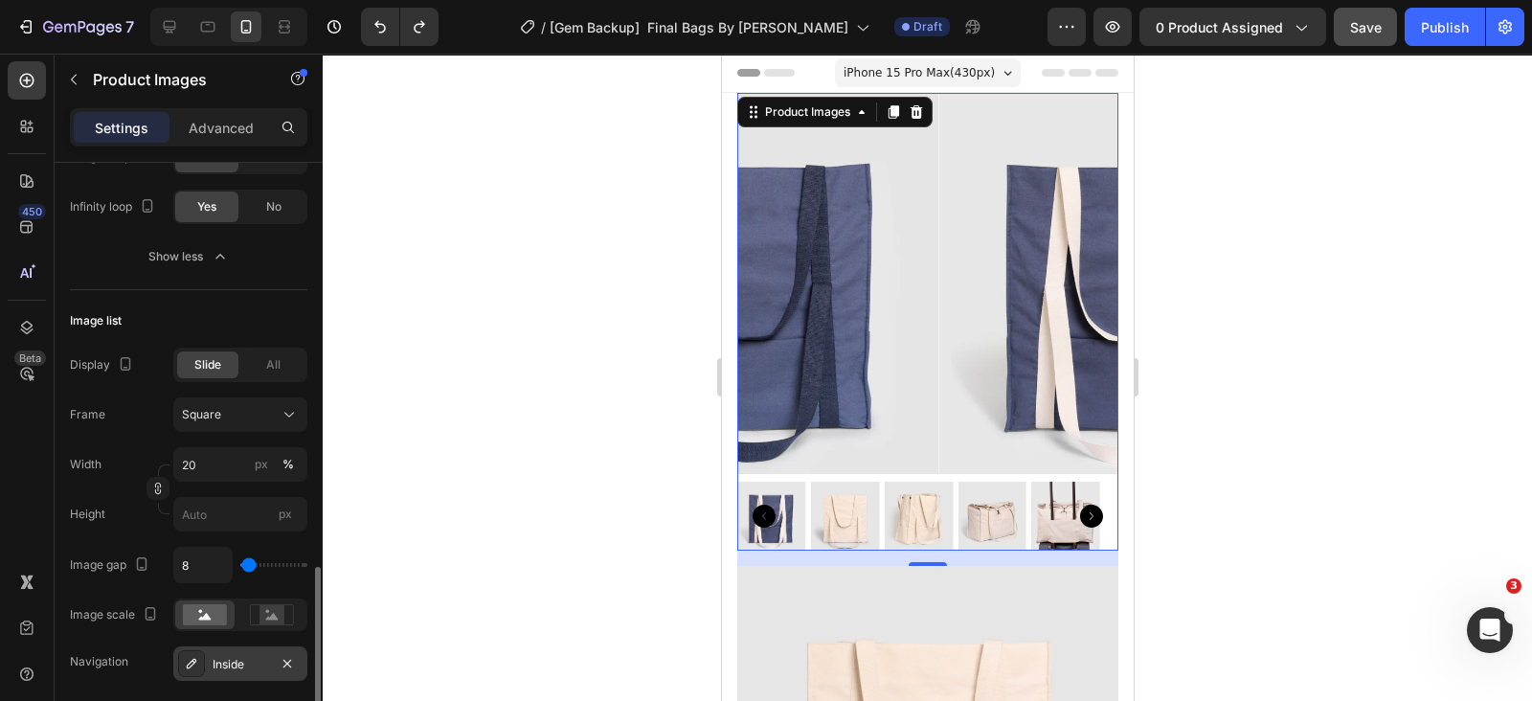
scroll to position [957, 0]
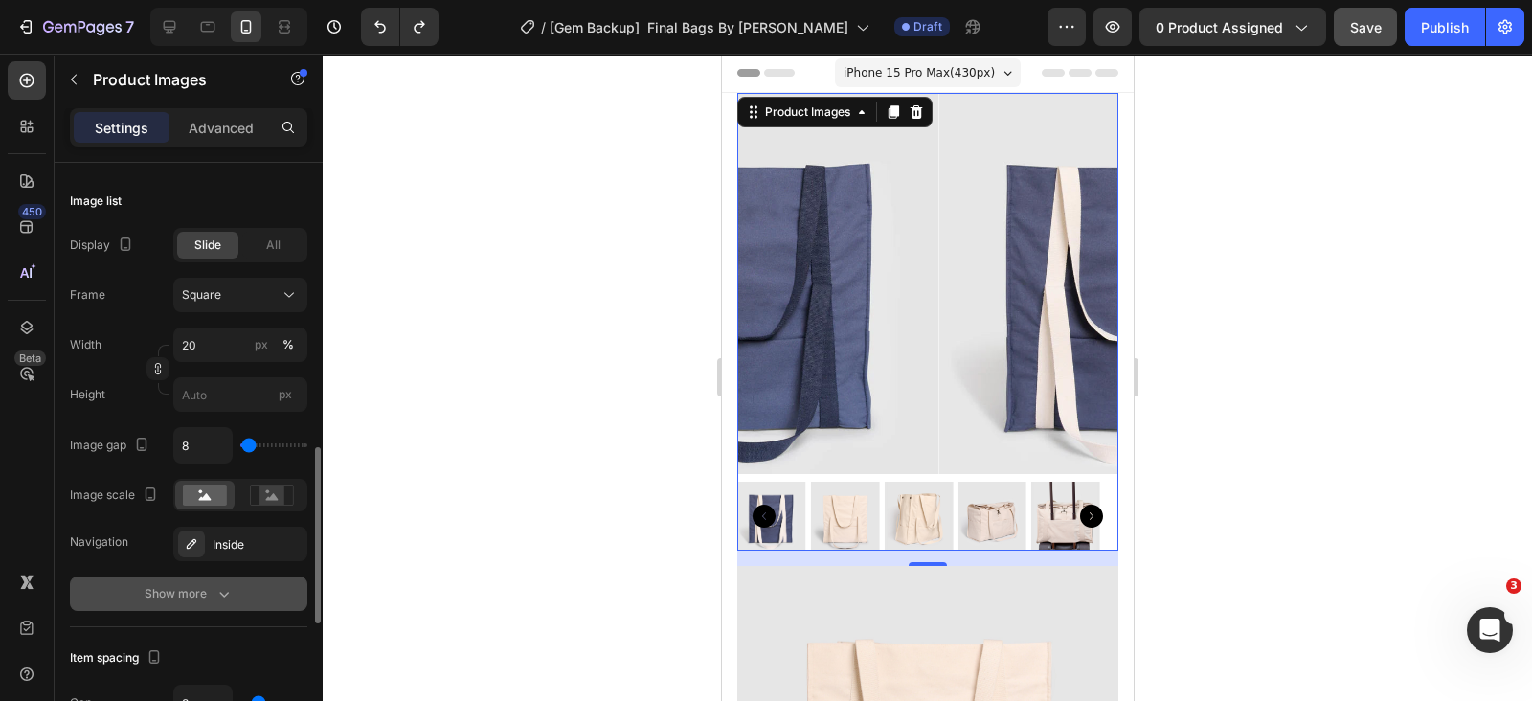
click at [201, 586] on div "Show more" at bounding box center [189, 593] width 89 height 19
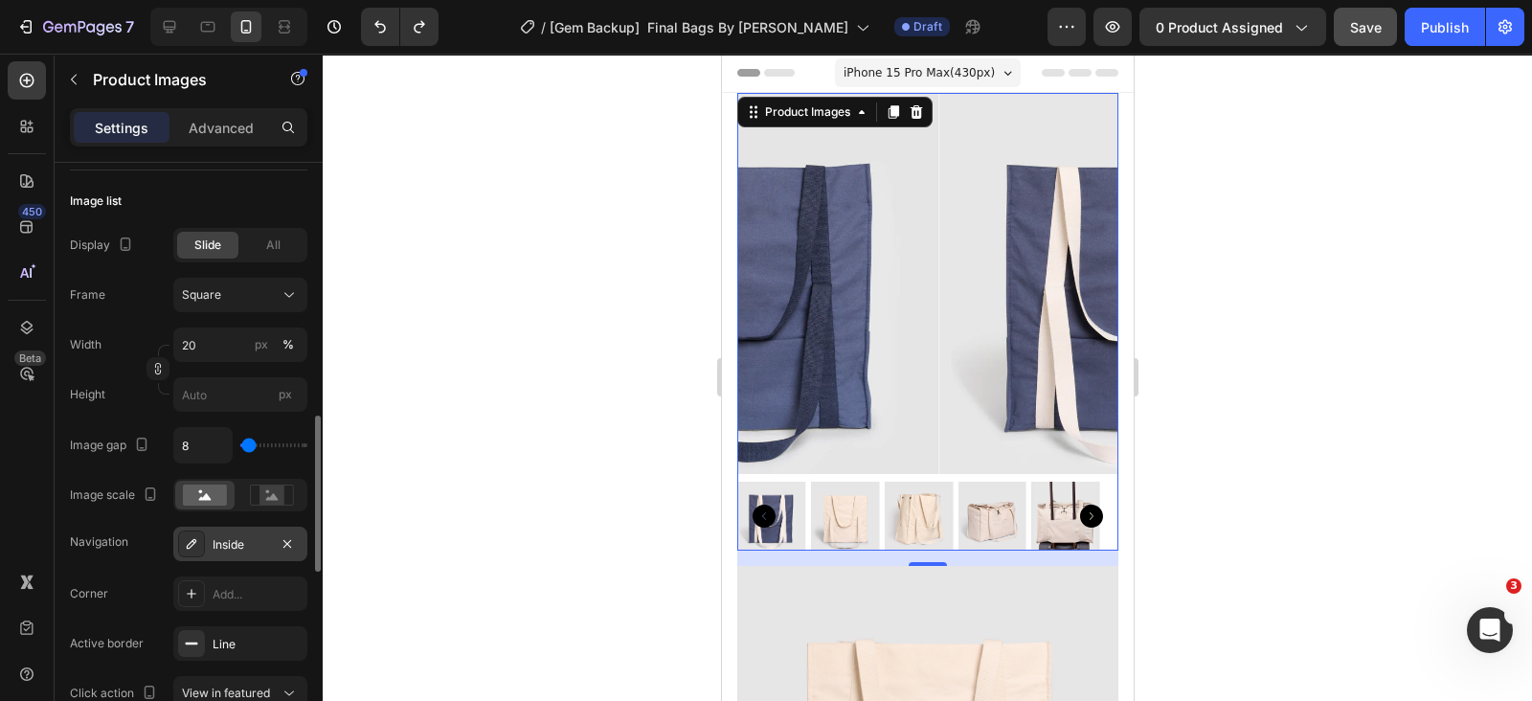
click at [235, 538] on div "Inside" at bounding box center [241, 544] width 56 height 17
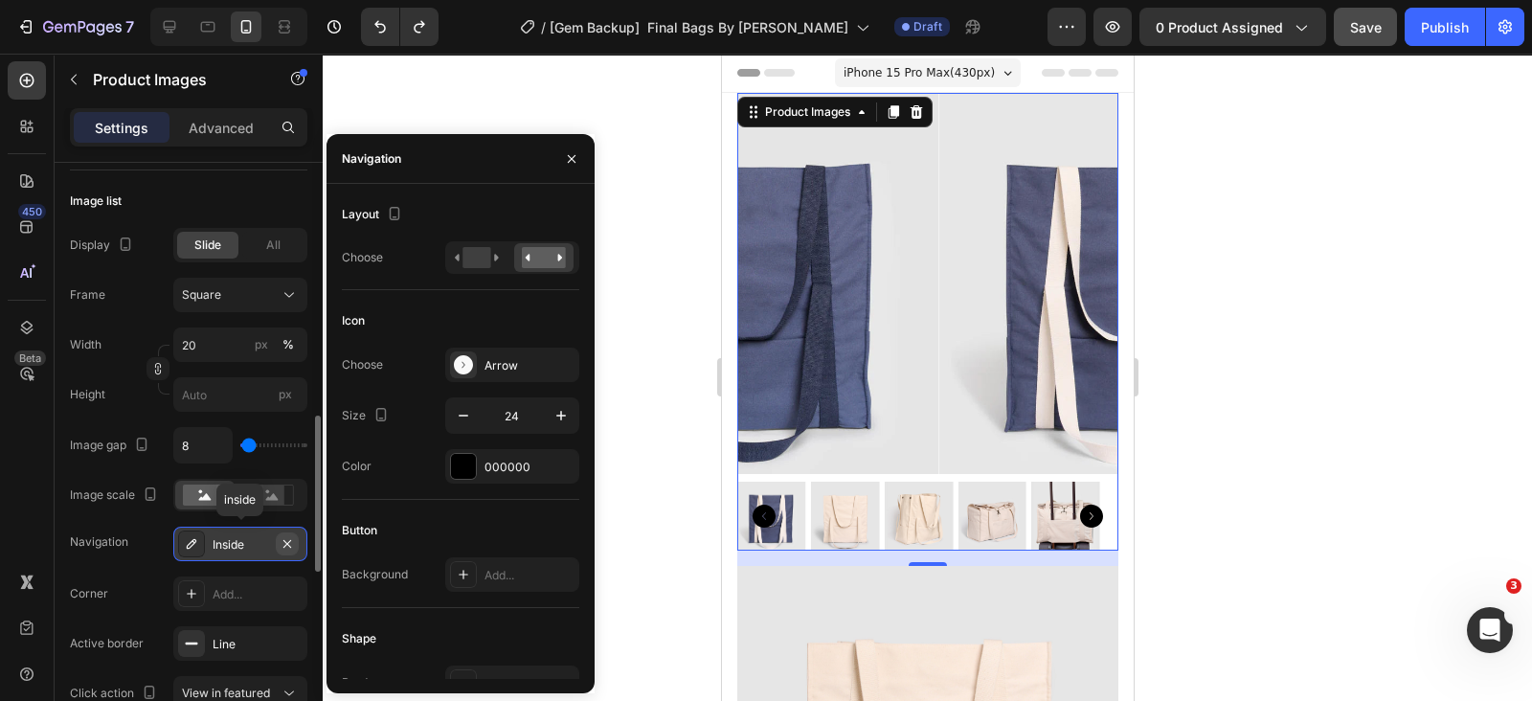
click at [283, 536] on icon "button" at bounding box center [287, 543] width 15 height 15
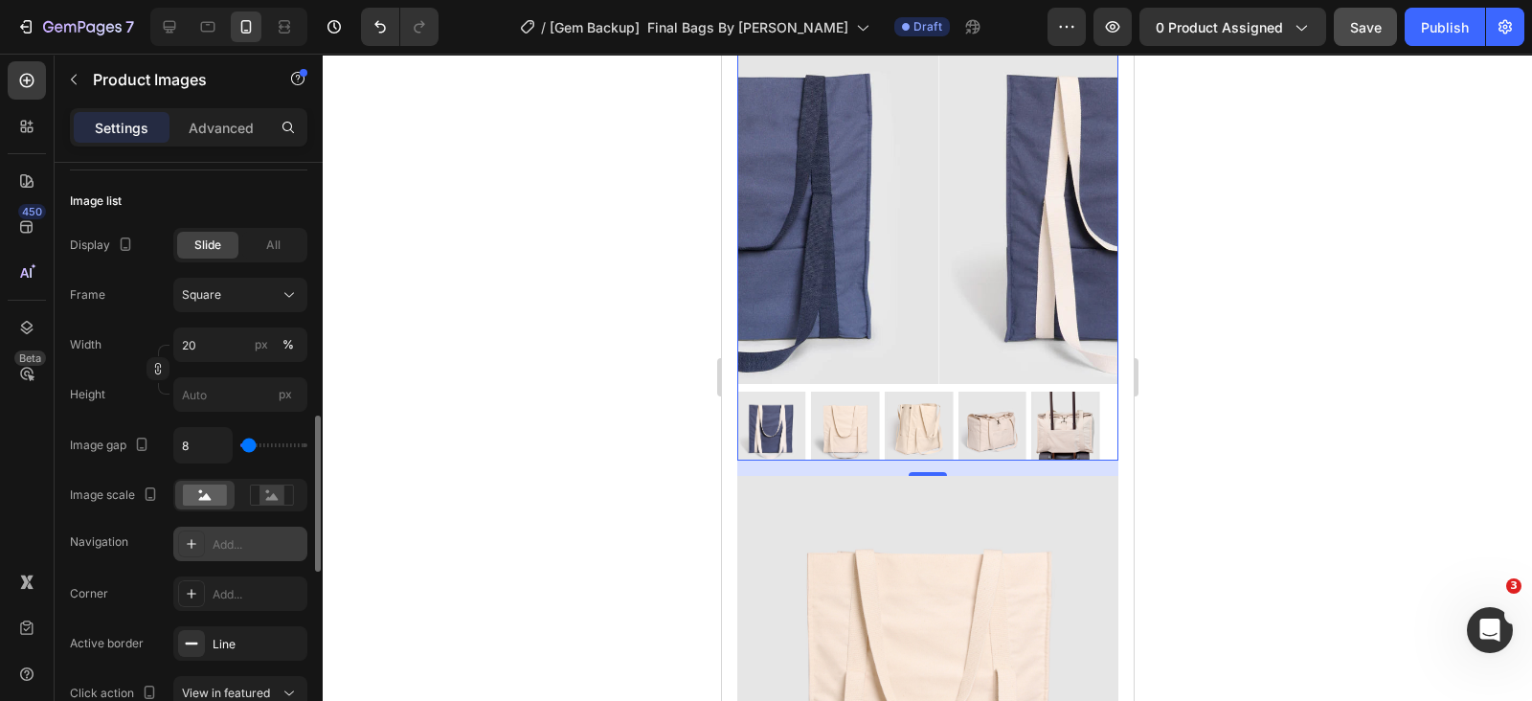
scroll to position [238, 0]
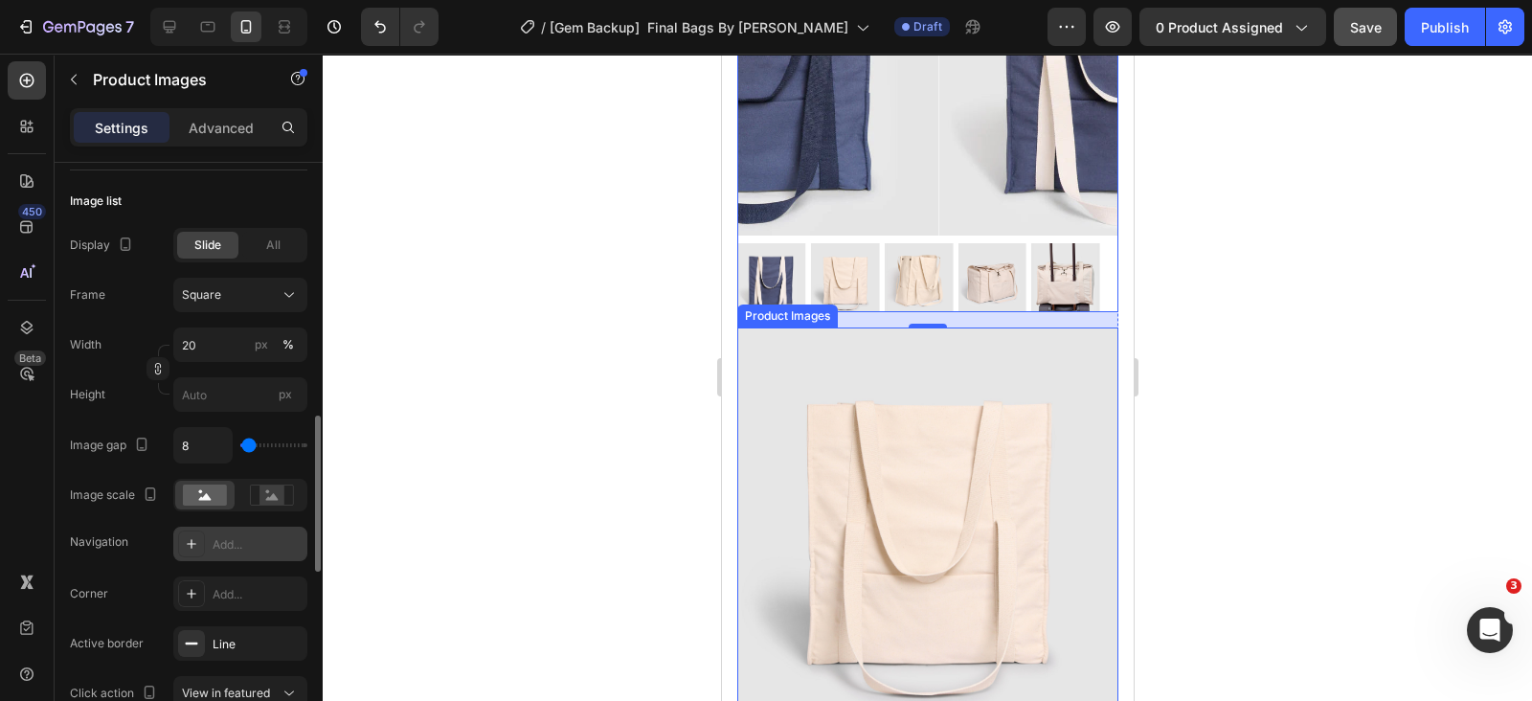
click at [921, 414] on img at bounding box center [927, 518] width 381 height 381
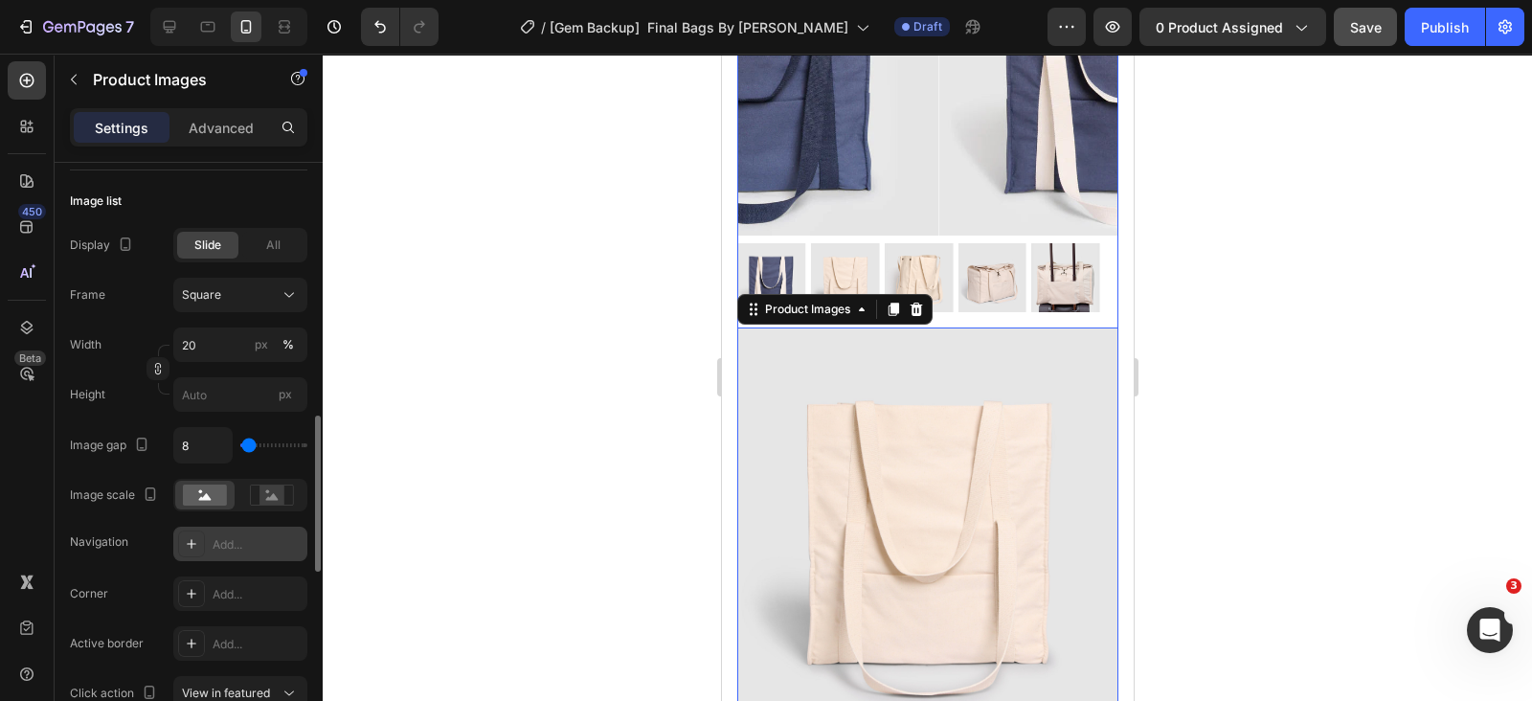
scroll to position [957, 0]
click at [923, 302] on icon at bounding box center [915, 309] width 15 height 15
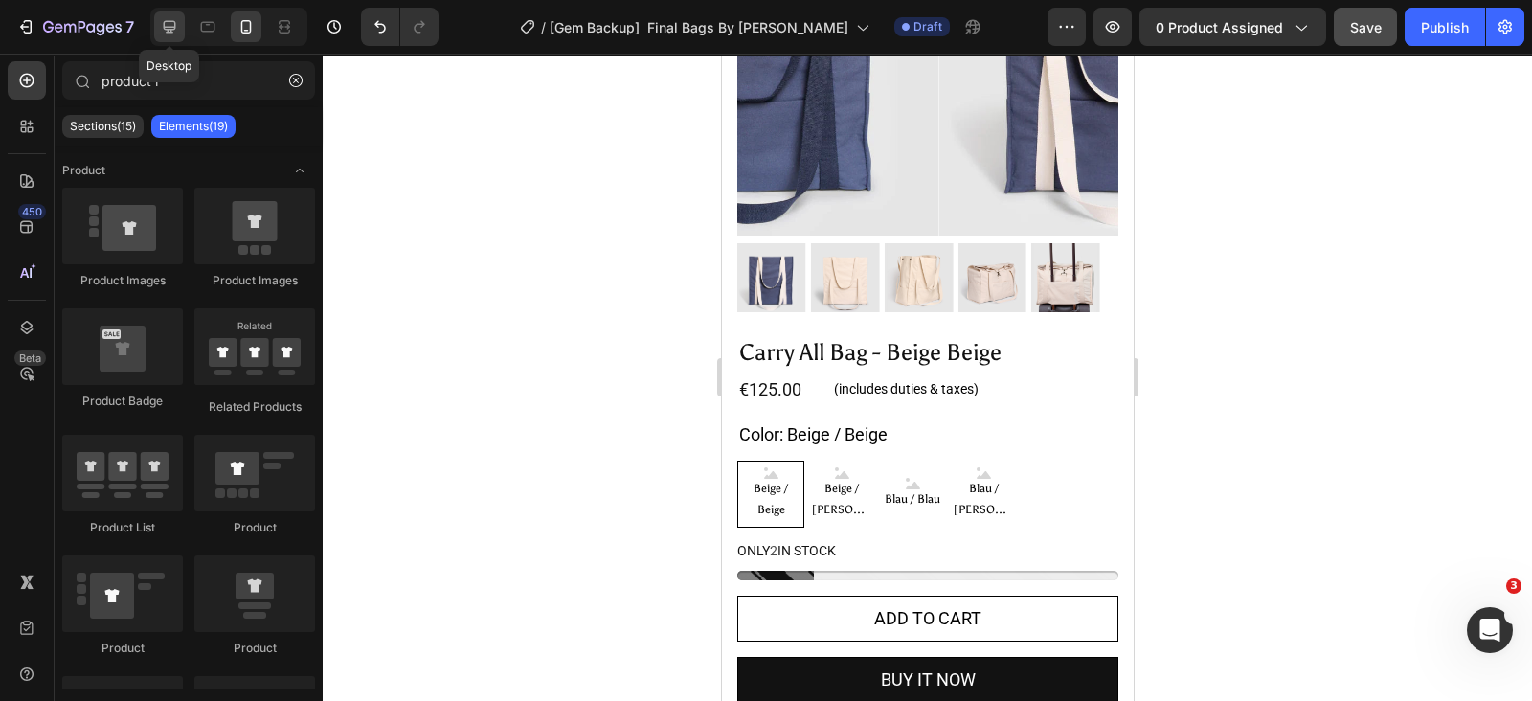
click at [180, 30] on div at bounding box center [169, 26] width 31 height 31
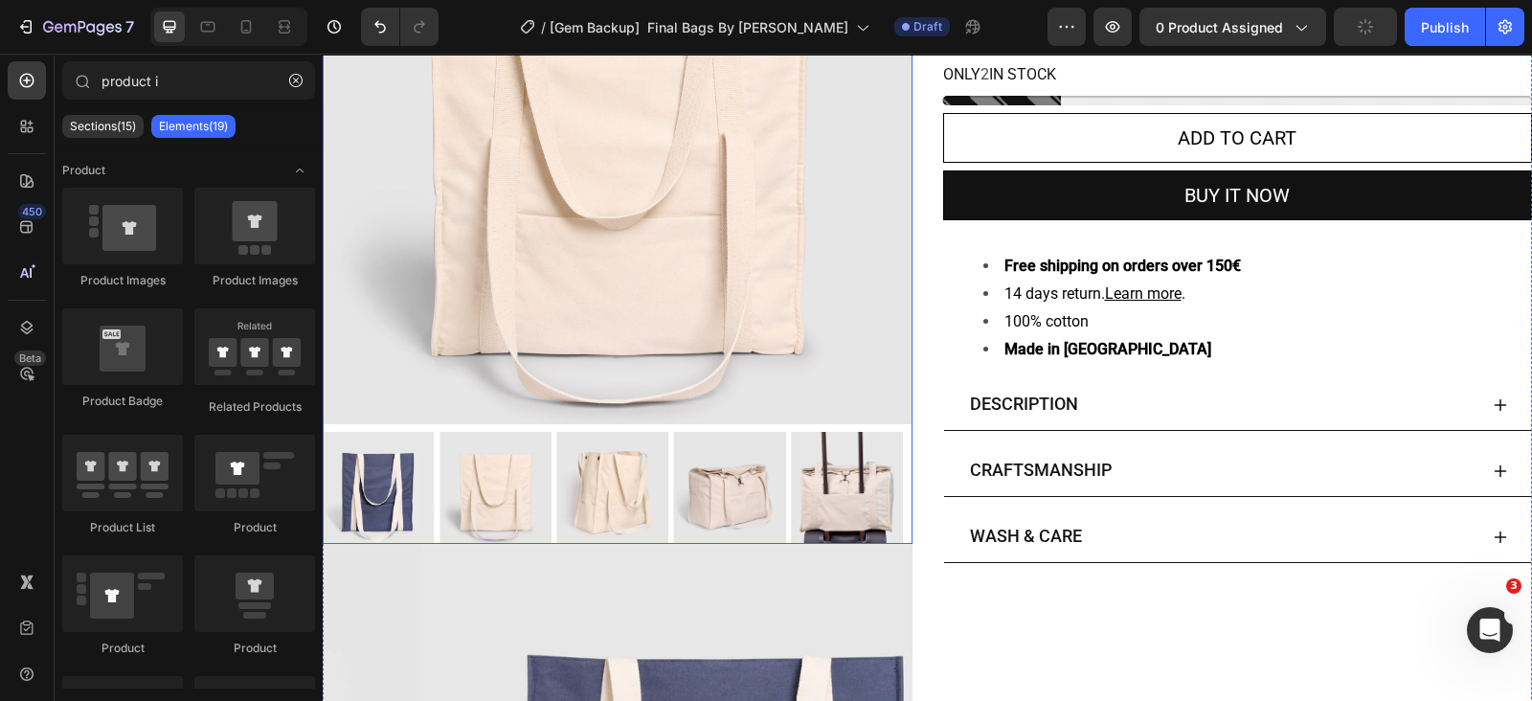
scroll to position [238, 0]
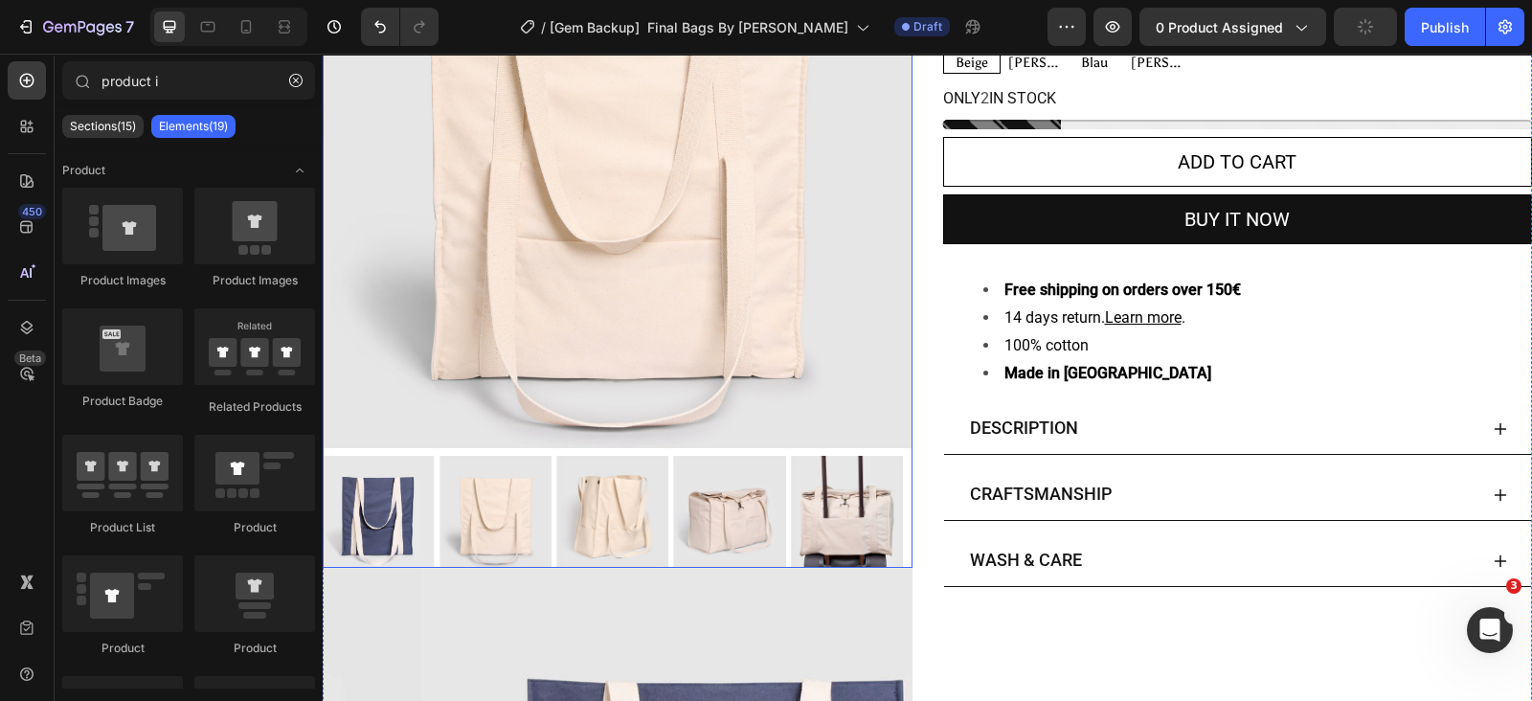
click at [656, 170] on img at bounding box center [618, 153] width 590 height 590
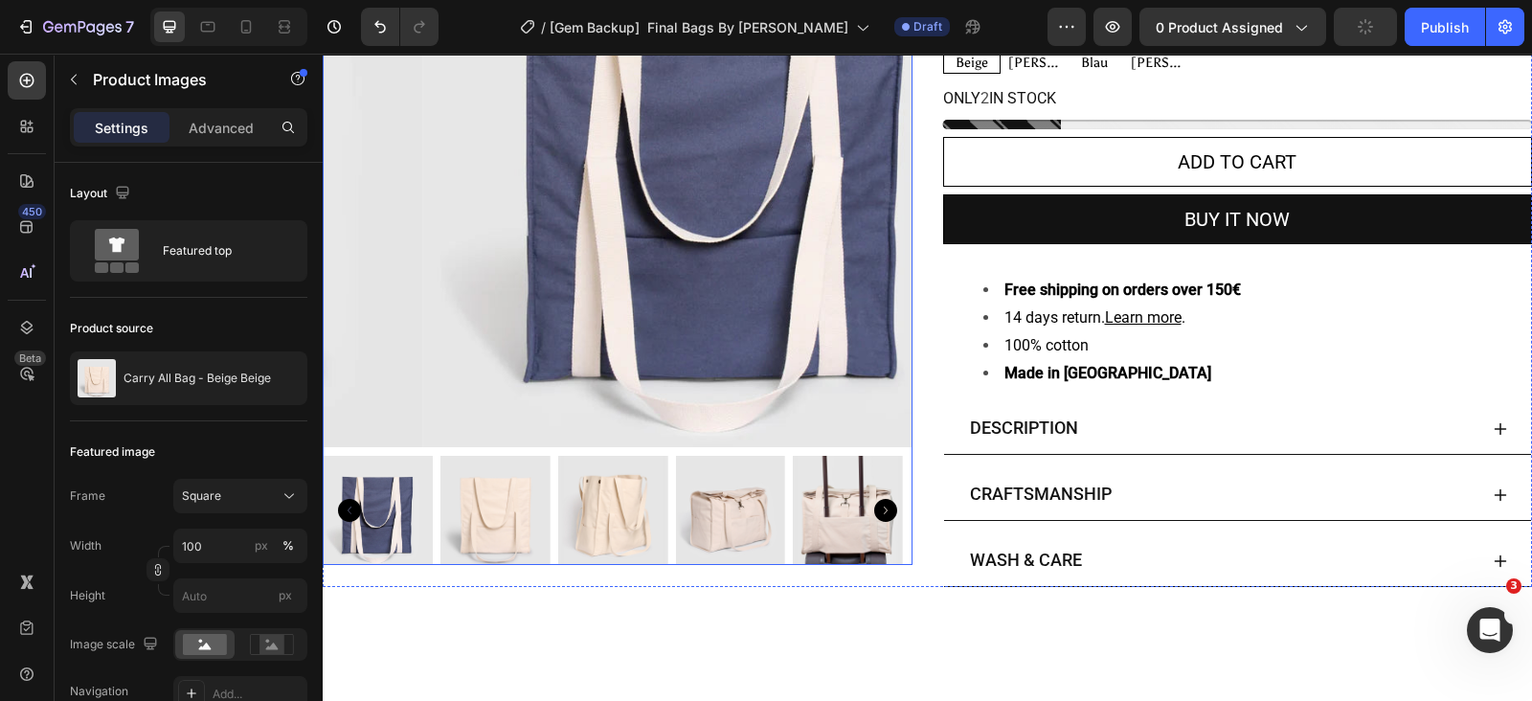
scroll to position [0, 0]
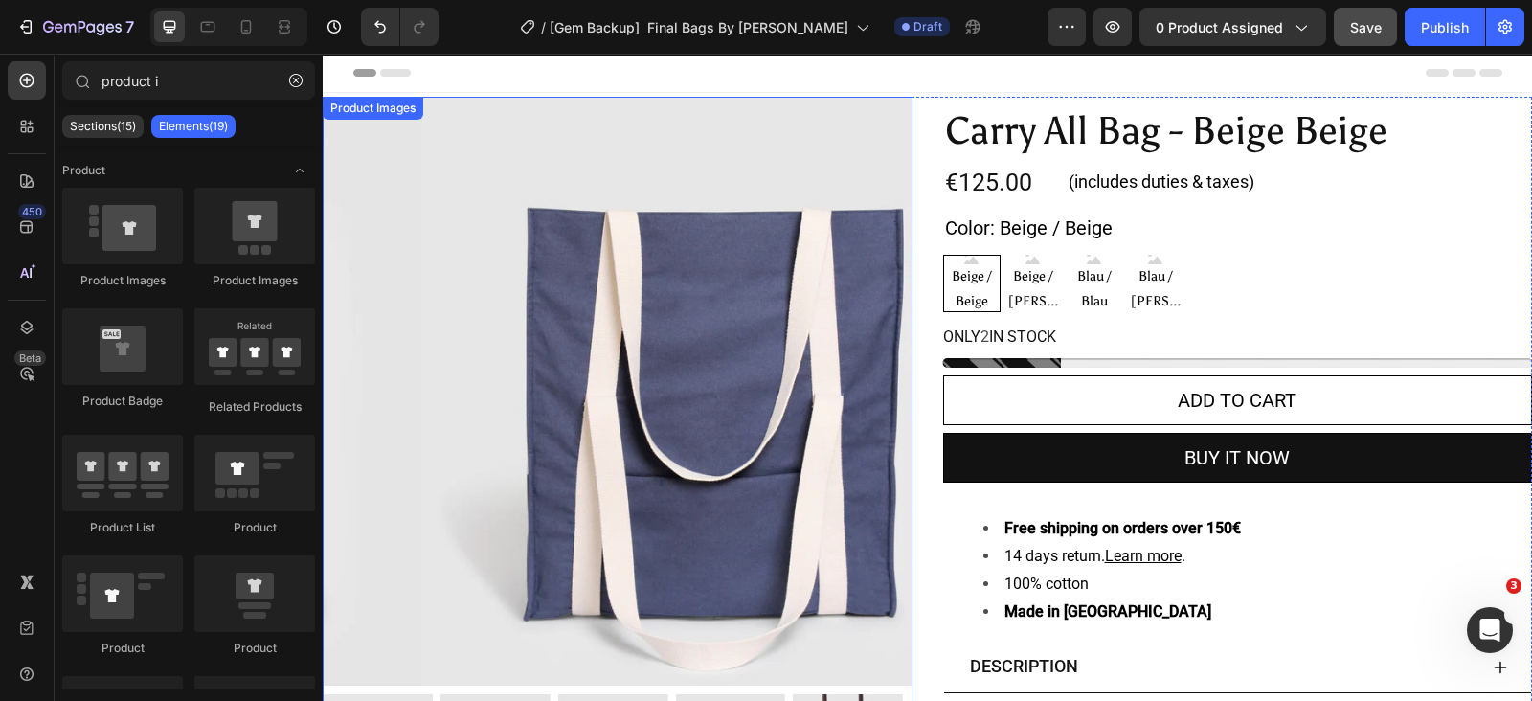
click at [525, 169] on img at bounding box center [717, 392] width 590 height 590
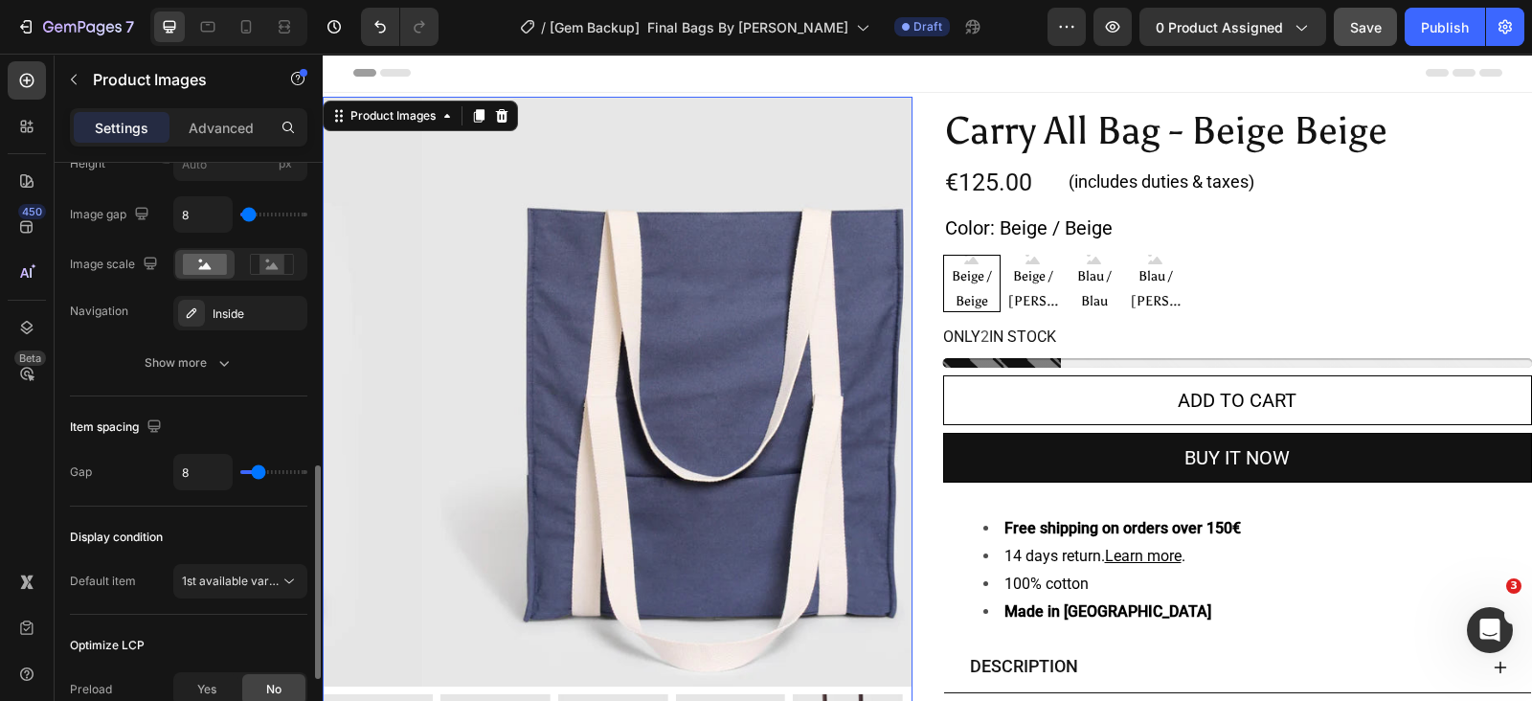
scroll to position [718, 0]
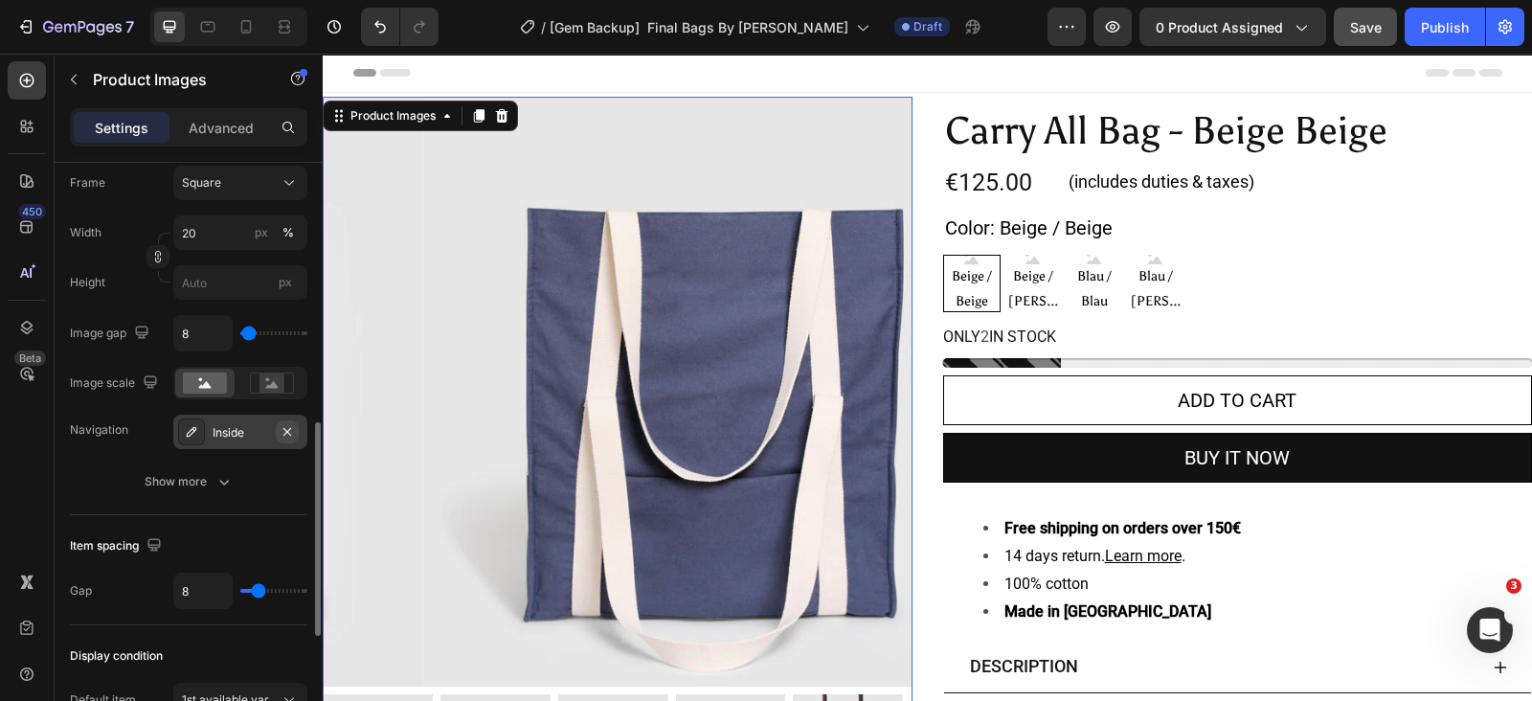
click at [291, 433] on icon "button" at bounding box center [287, 431] width 15 height 15
click at [1461, 32] on div "Publish" at bounding box center [1445, 27] width 48 height 20
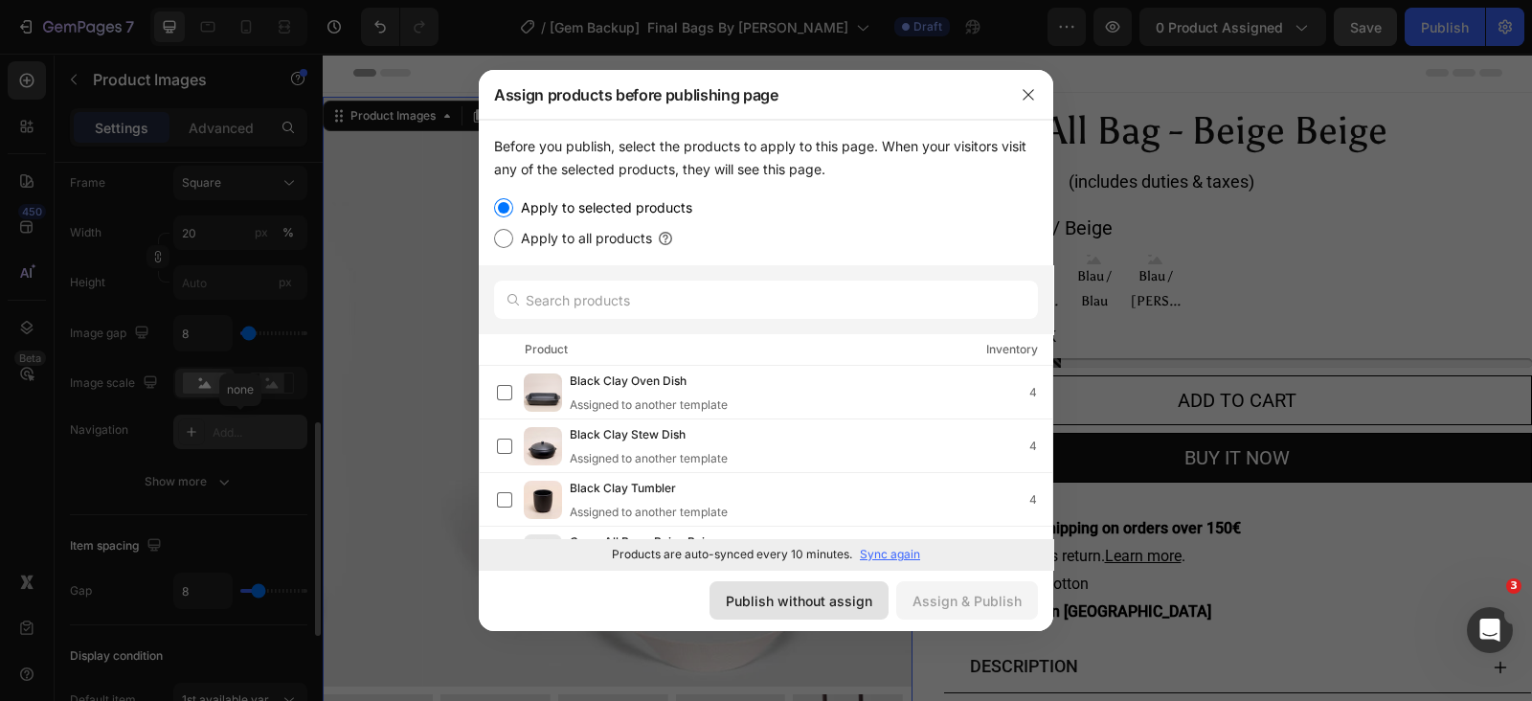
drag, startPoint x: 797, startPoint y: 601, endPoint x: 474, endPoint y: 547, distance: 327.3
click at [797, 601] on div "Publish without assign" at bounding box center [799, 601] width 147 height 20
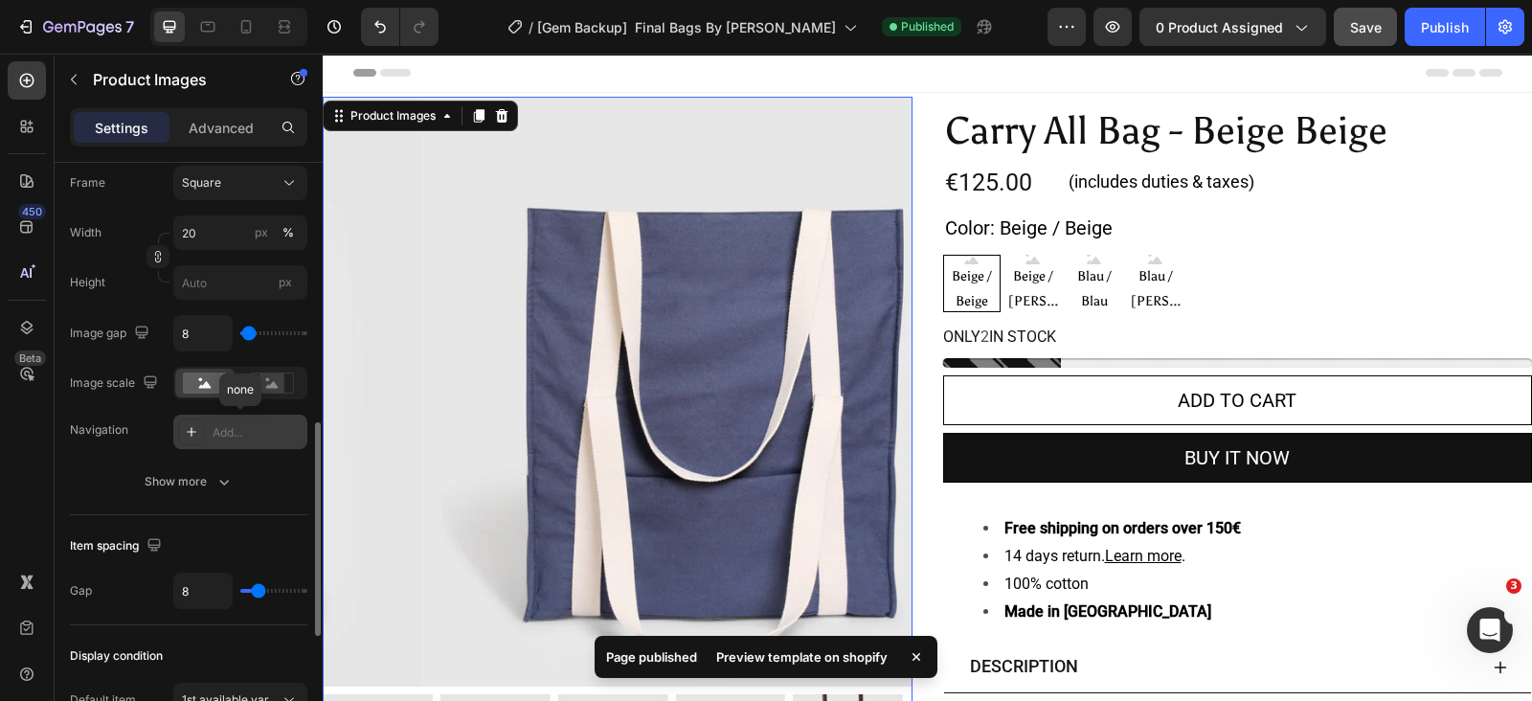
click at [844, 658] on div "Preview template on shopify" at bounding box center [802, 657] width 194 height 27
